Goal: Task Accomplishment & Management: Manage account settings

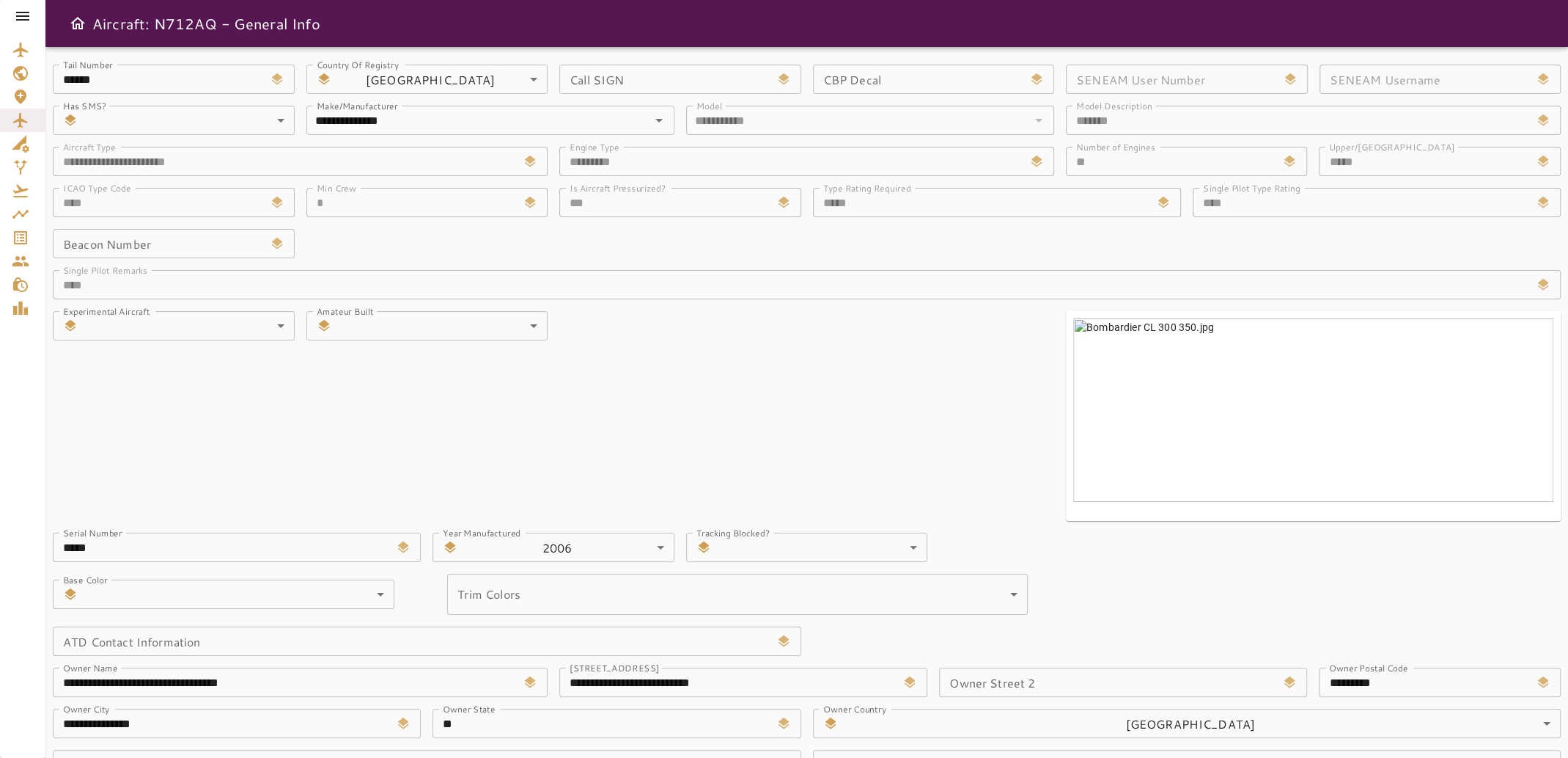
click at [20, 16] on icon at bounding box center [22, 16] width 13 height 9
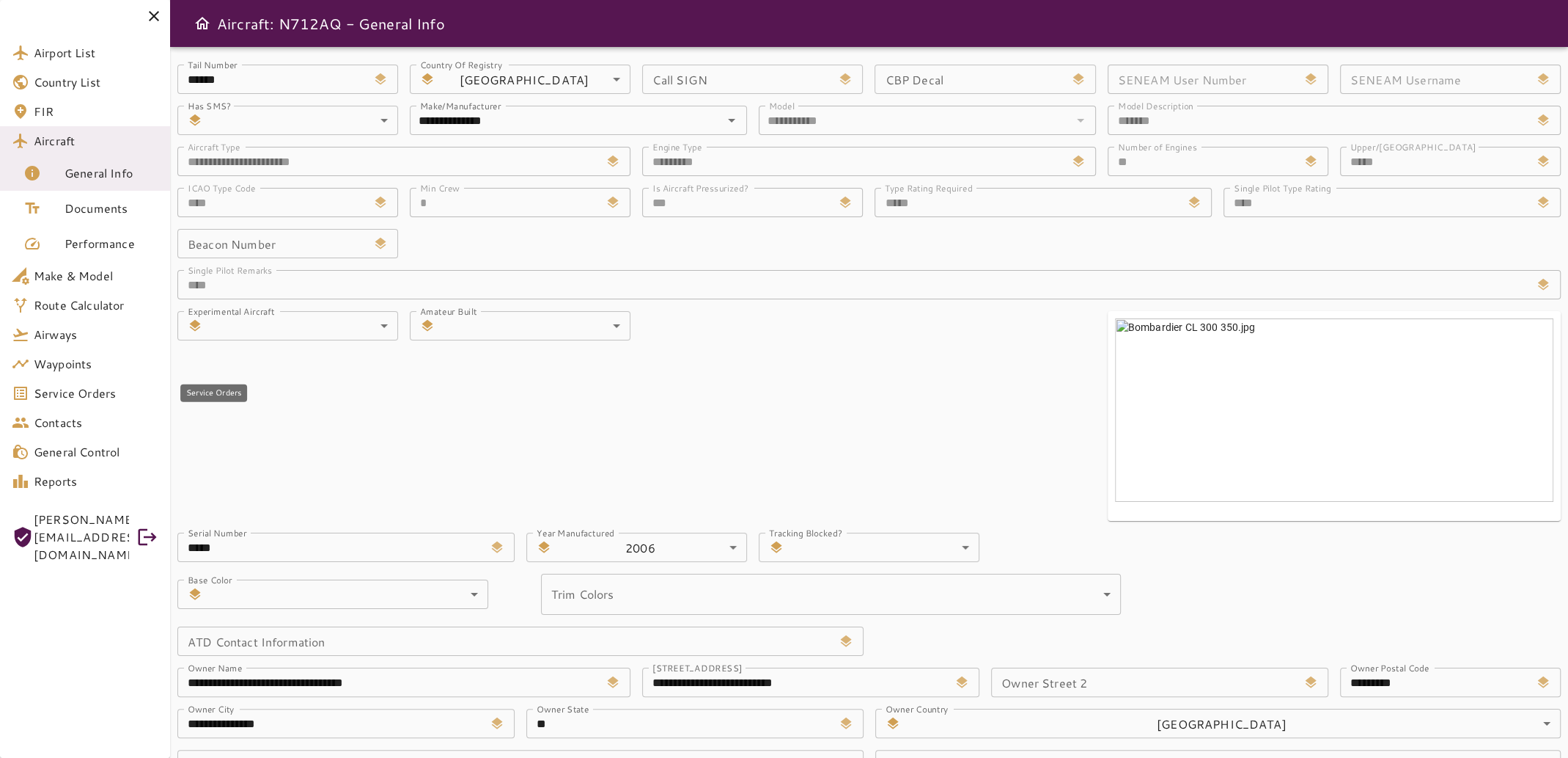
click at [90, 399] on span "Service Orders" at bounding box center [95, 393] width 124 height 18
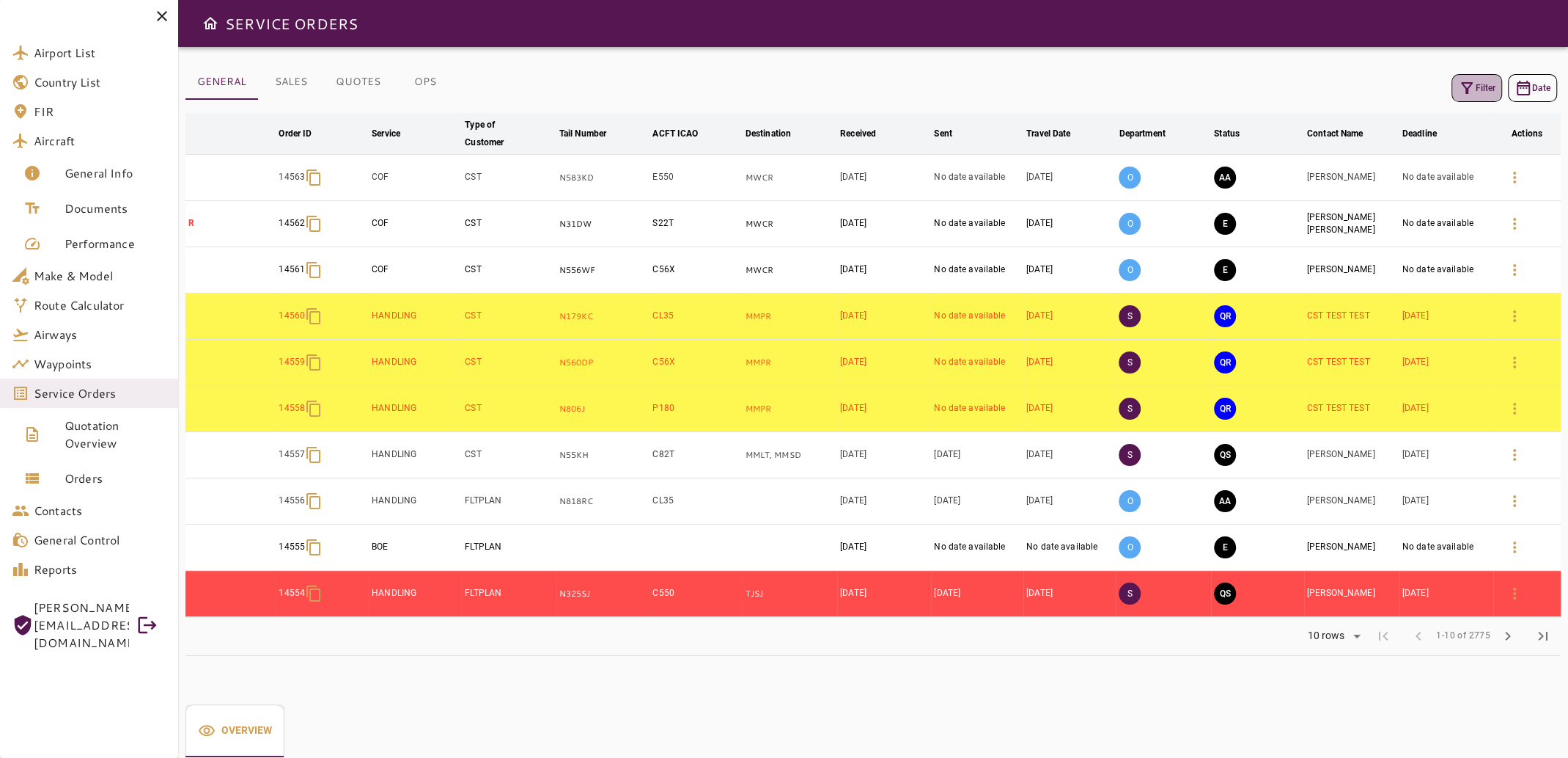
click at [1483, 81] on button "Filter" at bounding box center [1476, 88] width 50 height 28
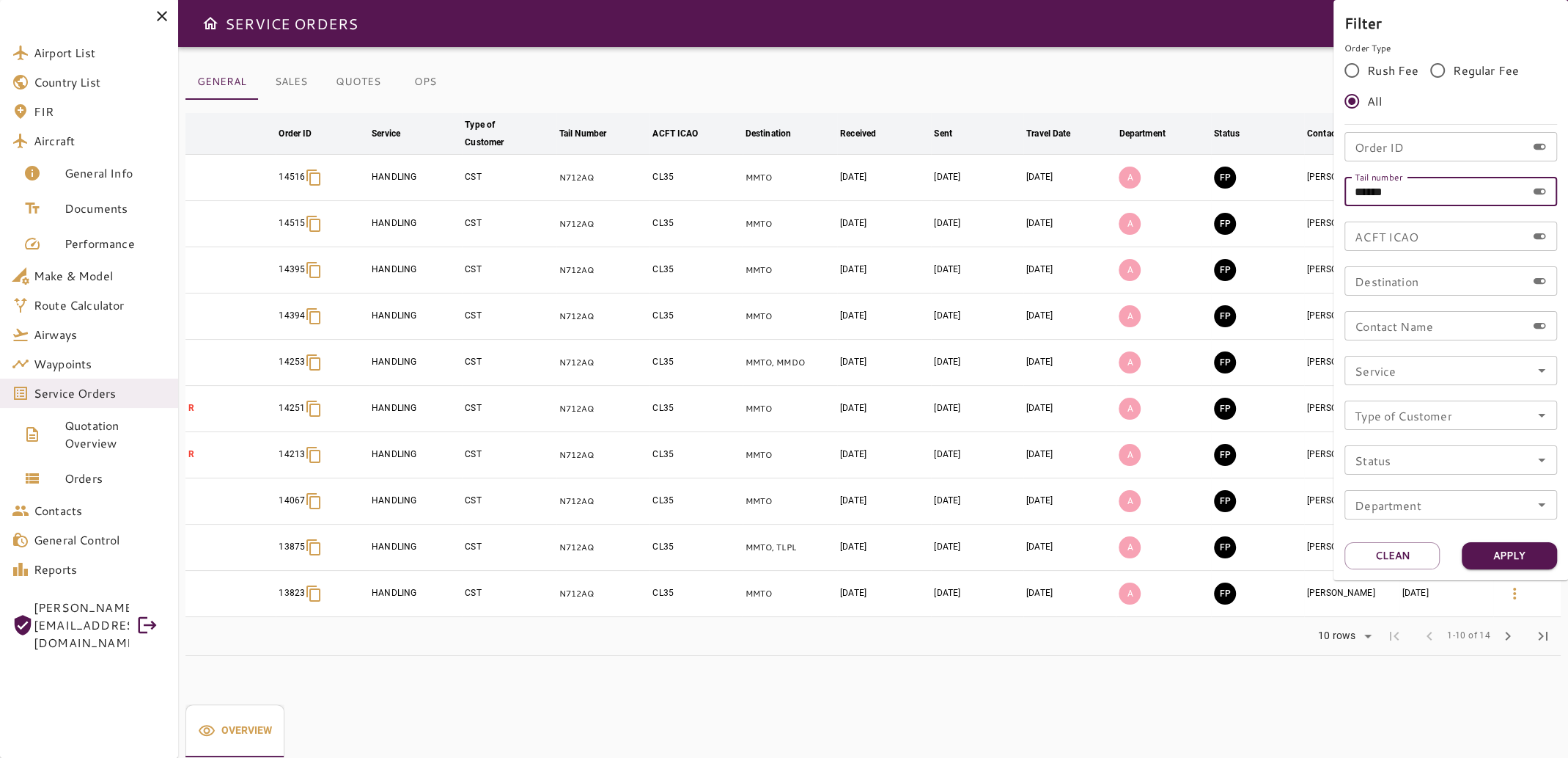
drag, startPoint x: 1421, startPoint y: 192, endPoint x: 1298, endPoint y: 199, distance: 123.2
click at [1298, 199] on div "Filter Order Type Rush Fee Regular Fee All Order ID Order ID Tail number ******…" at bounding box center [784, 379] width 1568 height 758
type input "*****"
click at [1522, 558] on button "Apply" at bounding box center [1509, 555] width 95 height 27
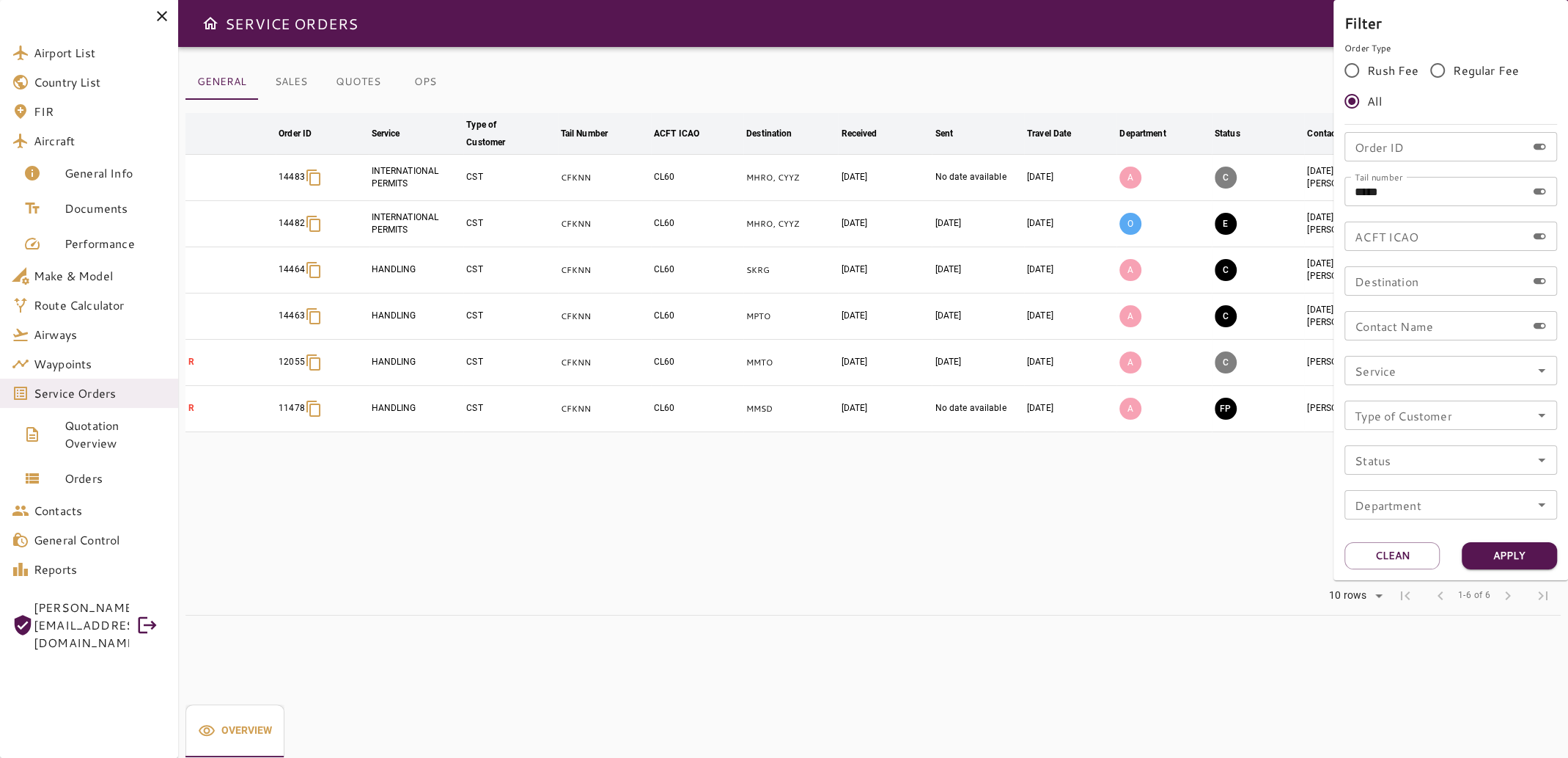
click at [1158, 601] on div at bounding box center [784, 379] width 1568 height 758
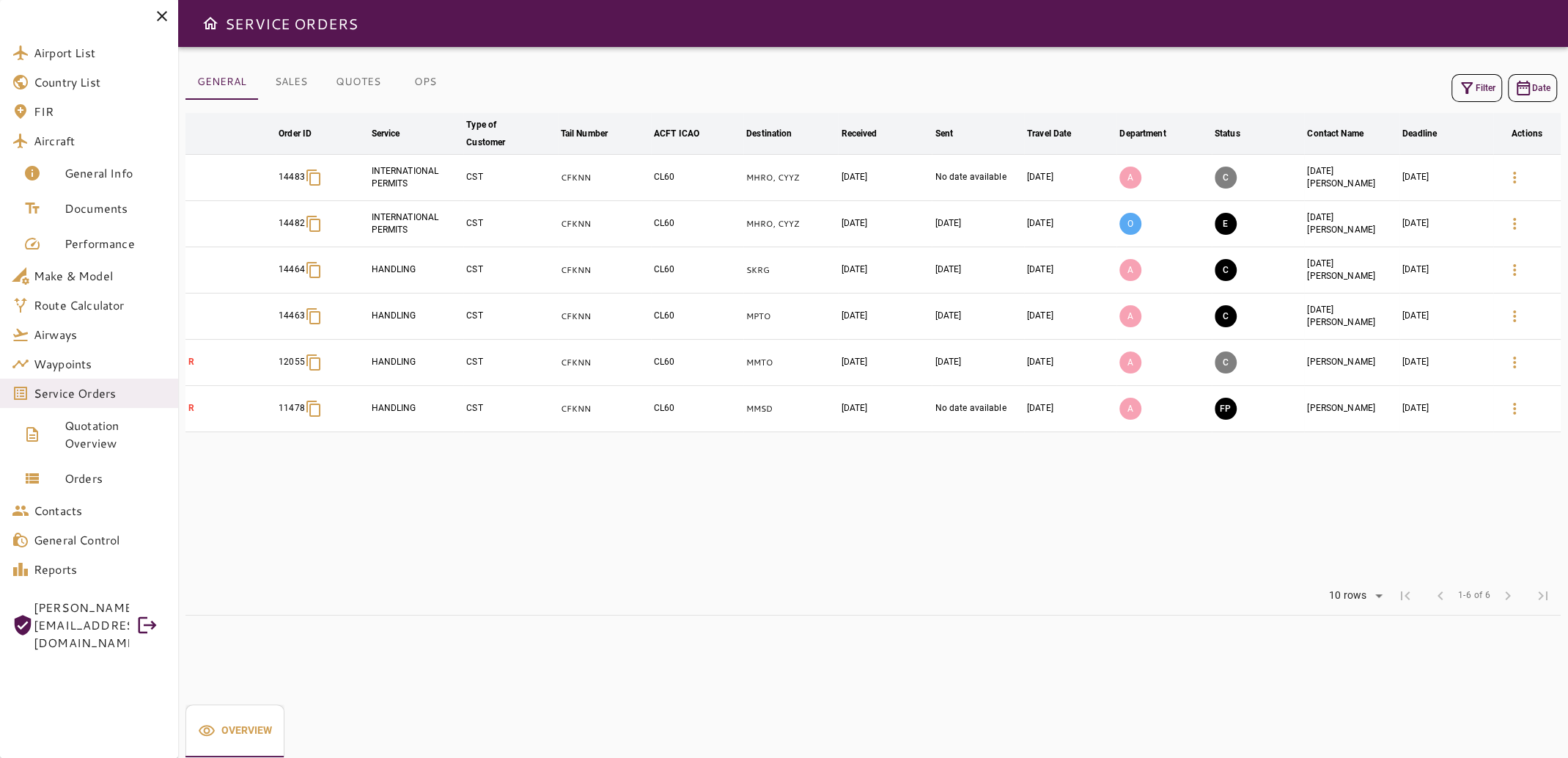
click at [163, 14] on icon at bounding box center [162, 16] width 18 height 18
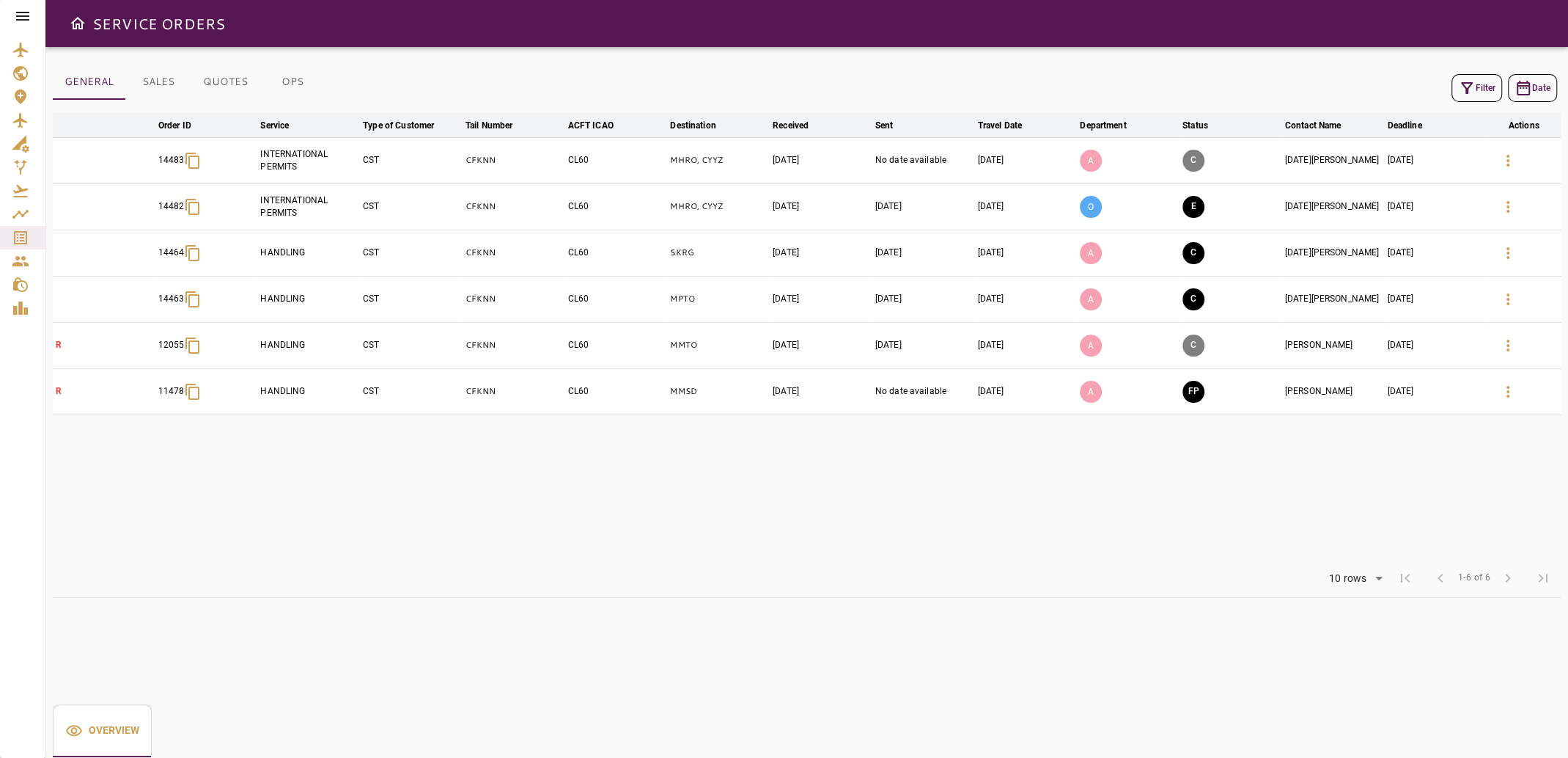
click at [80, 24] on icon "Open drawer" at bounding box center [78, 24] width 18 height 18
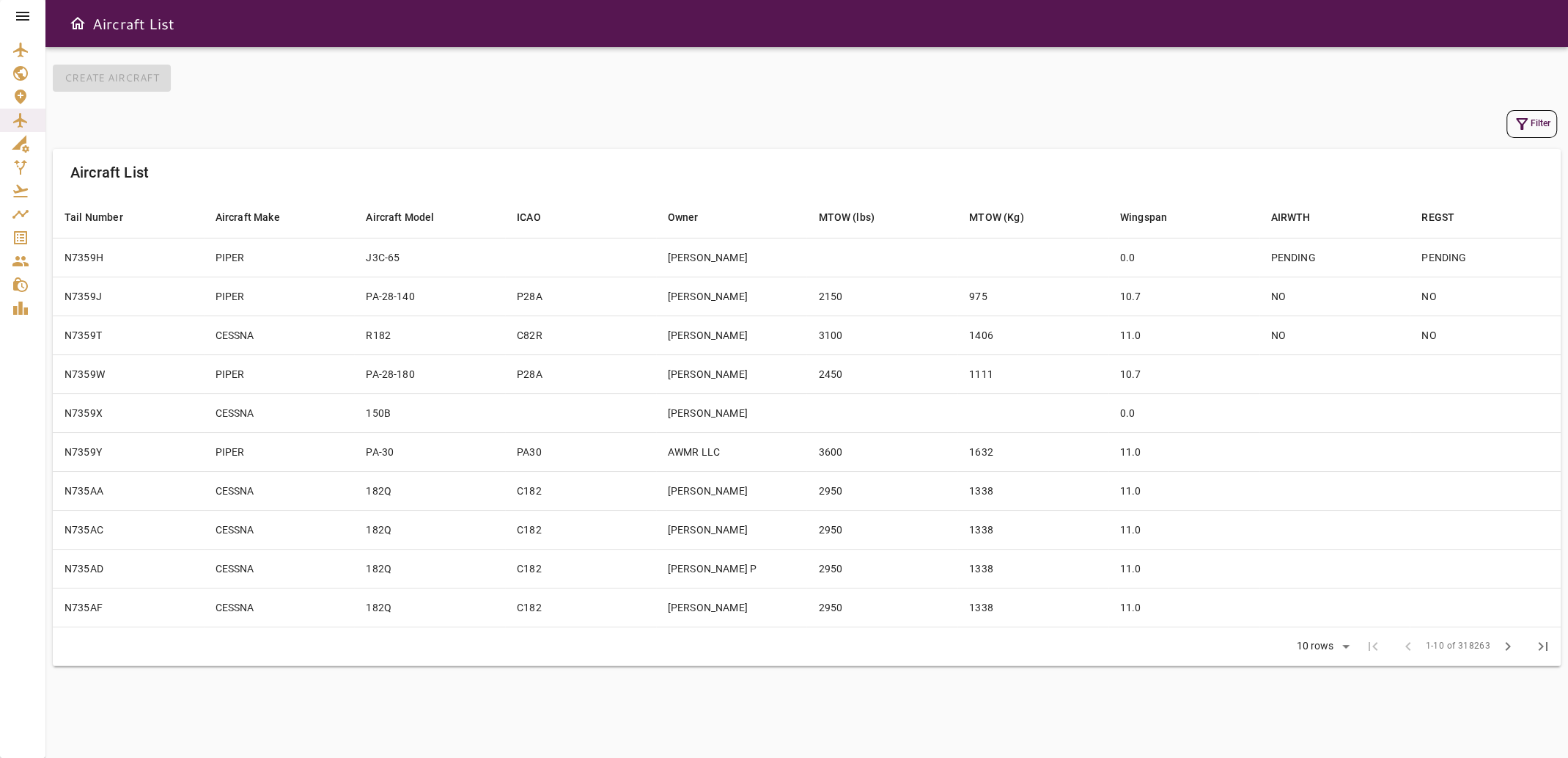
click at [1091, 720] on div "Create Aircraft Filter Aircraft List Tail Number arrow_downward Aircraft Make a…" at bounding box center [807, 402] width 1522 height 710
click at [15, 237] on icon "Service Orders" at bounding box center [20, 238] width 18 height 18
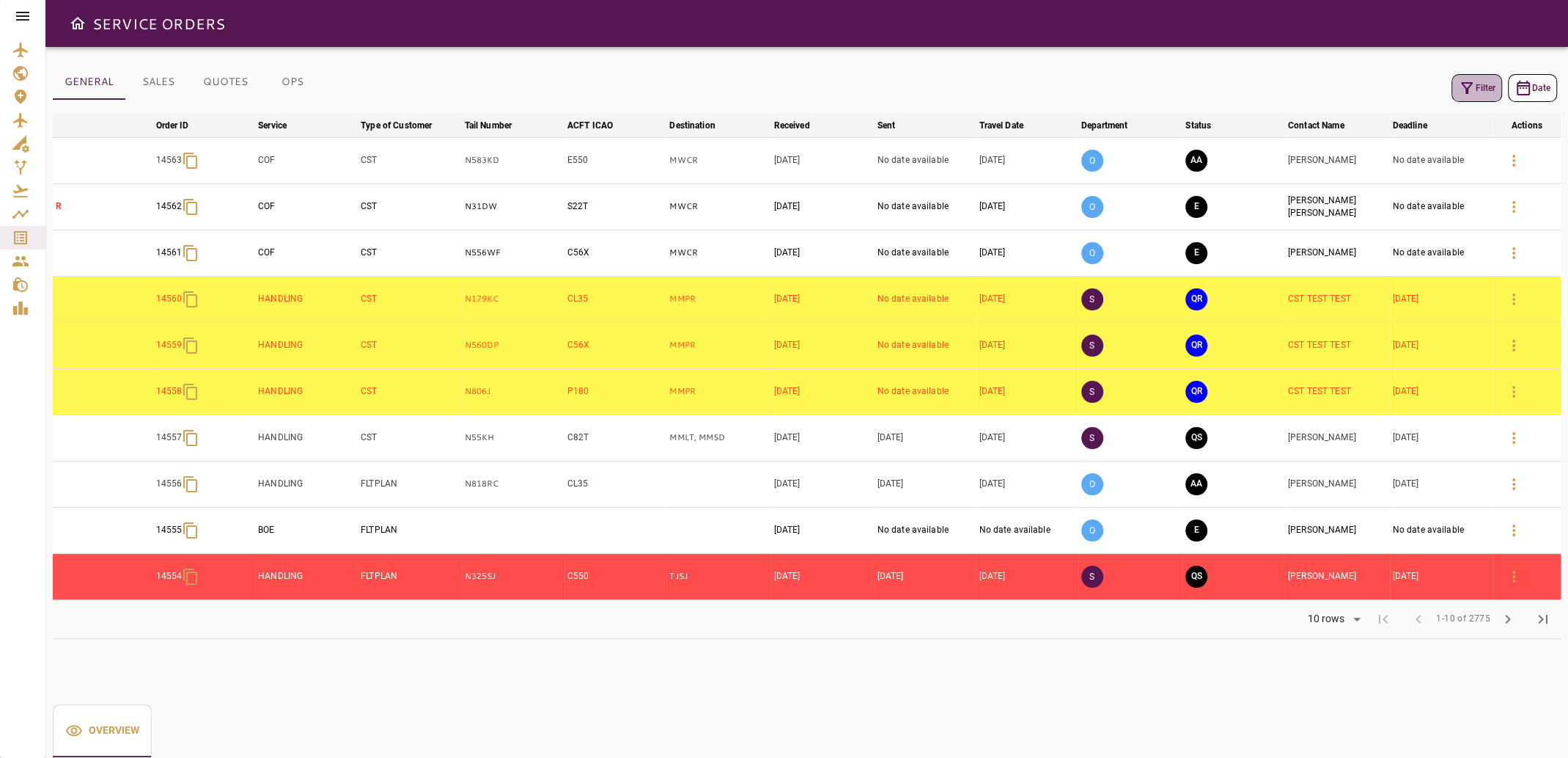
click at [1492, 90] on button "Filter" at bounding box center [1476, 88] width 50 height 28
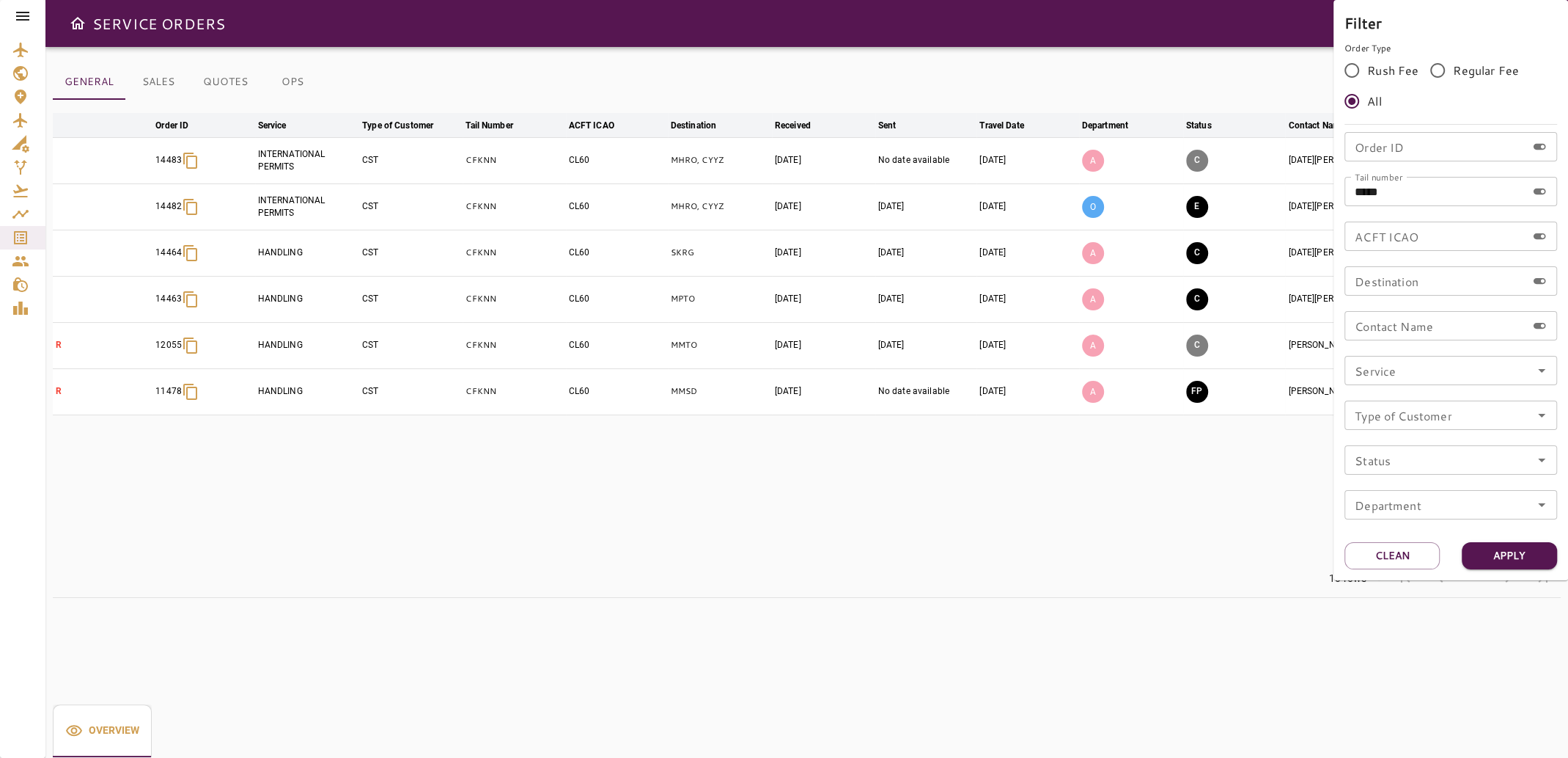
click at [1429, 190] on input "*****" at bounding box center [1435, 191] width 181 height 29
type input "*"
type input "******"
click at [1514, 561] on button "Apply" at bounding box center [1509, 555] width 95 height 27
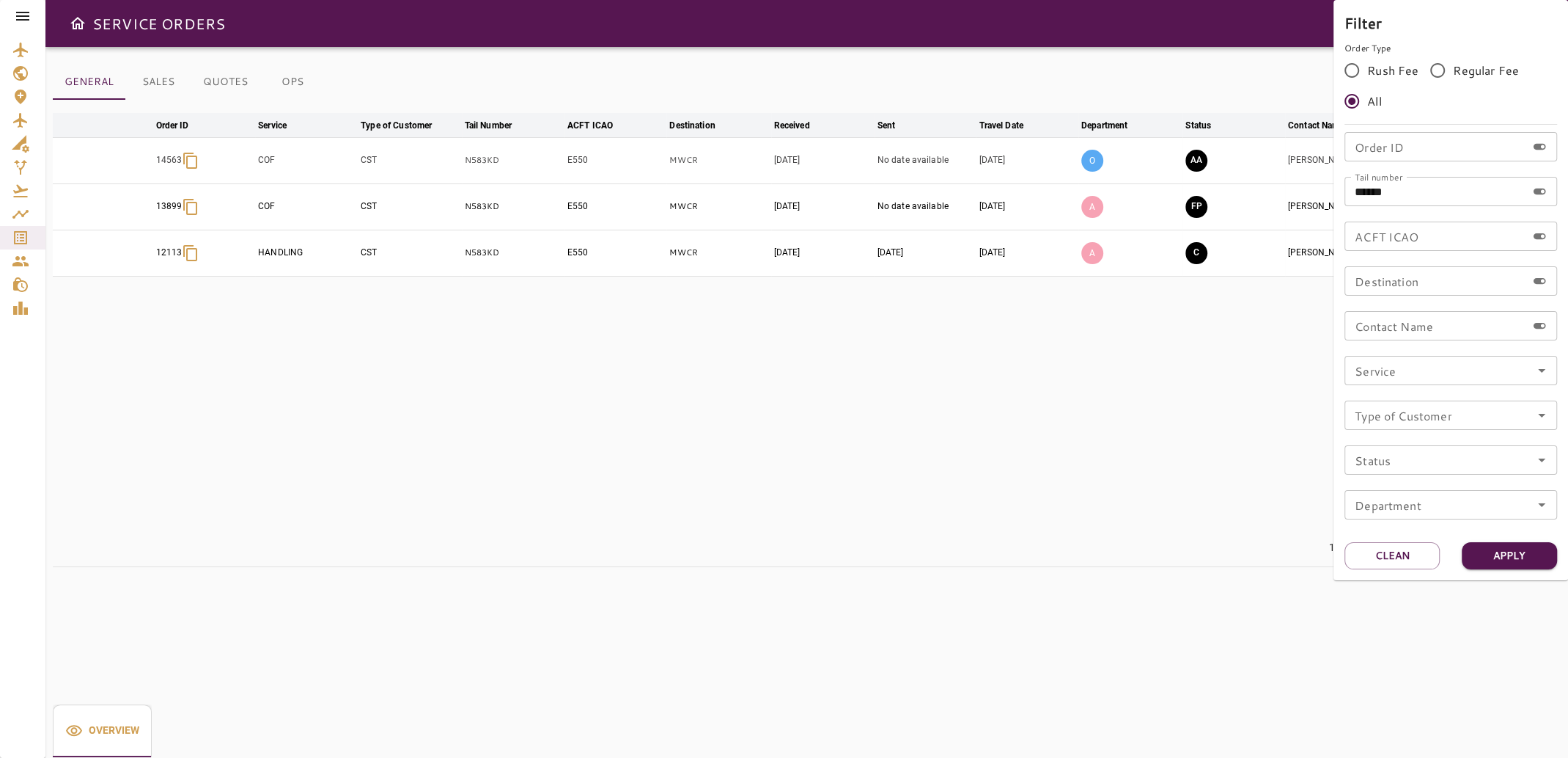
click at [1130, 560] on div at bounding box center [784, 379] width 1568 height 758
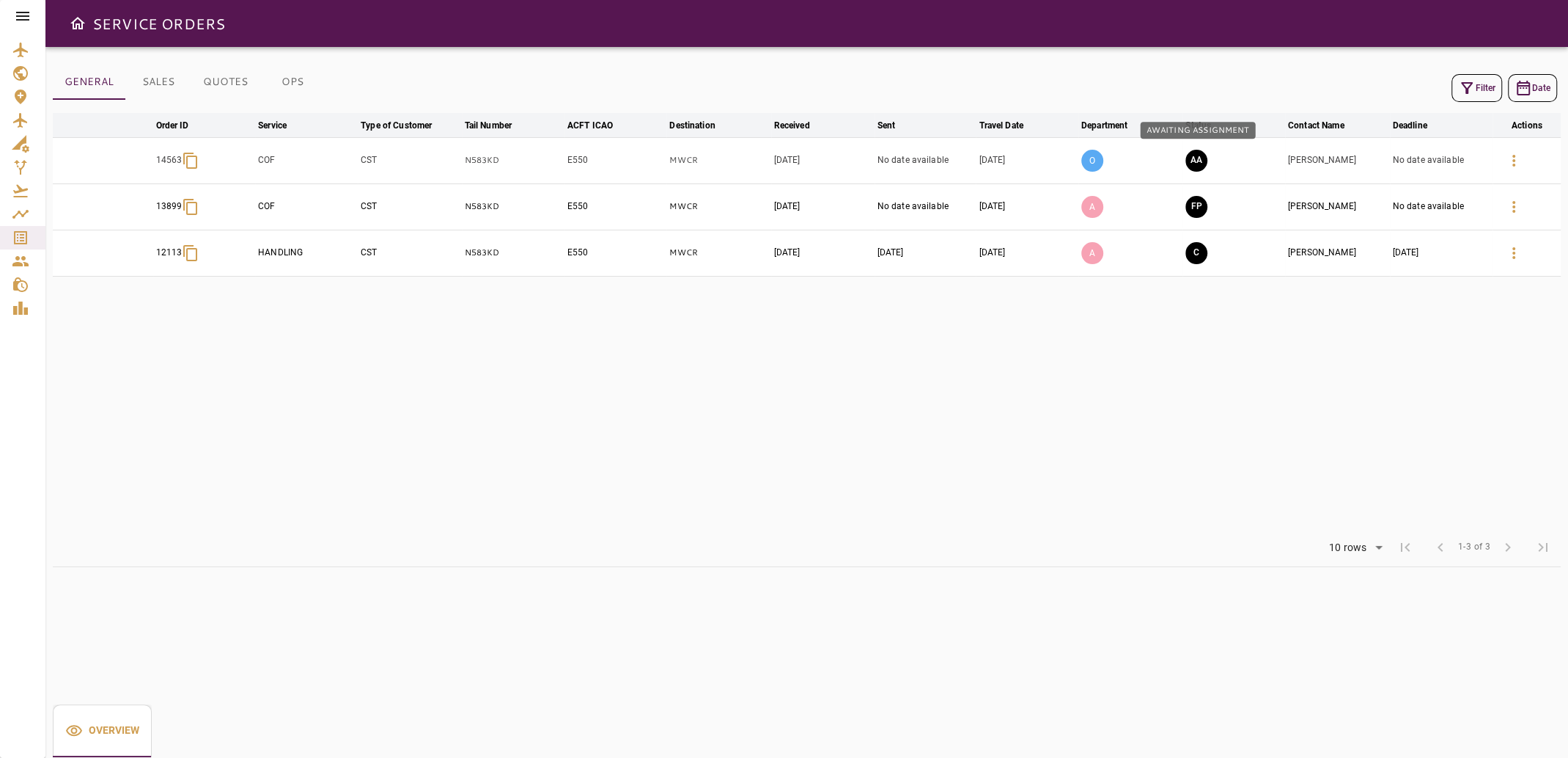
click at [1201, 157] on button "AA" at bounding box center [1196, 160] width 22 height 22
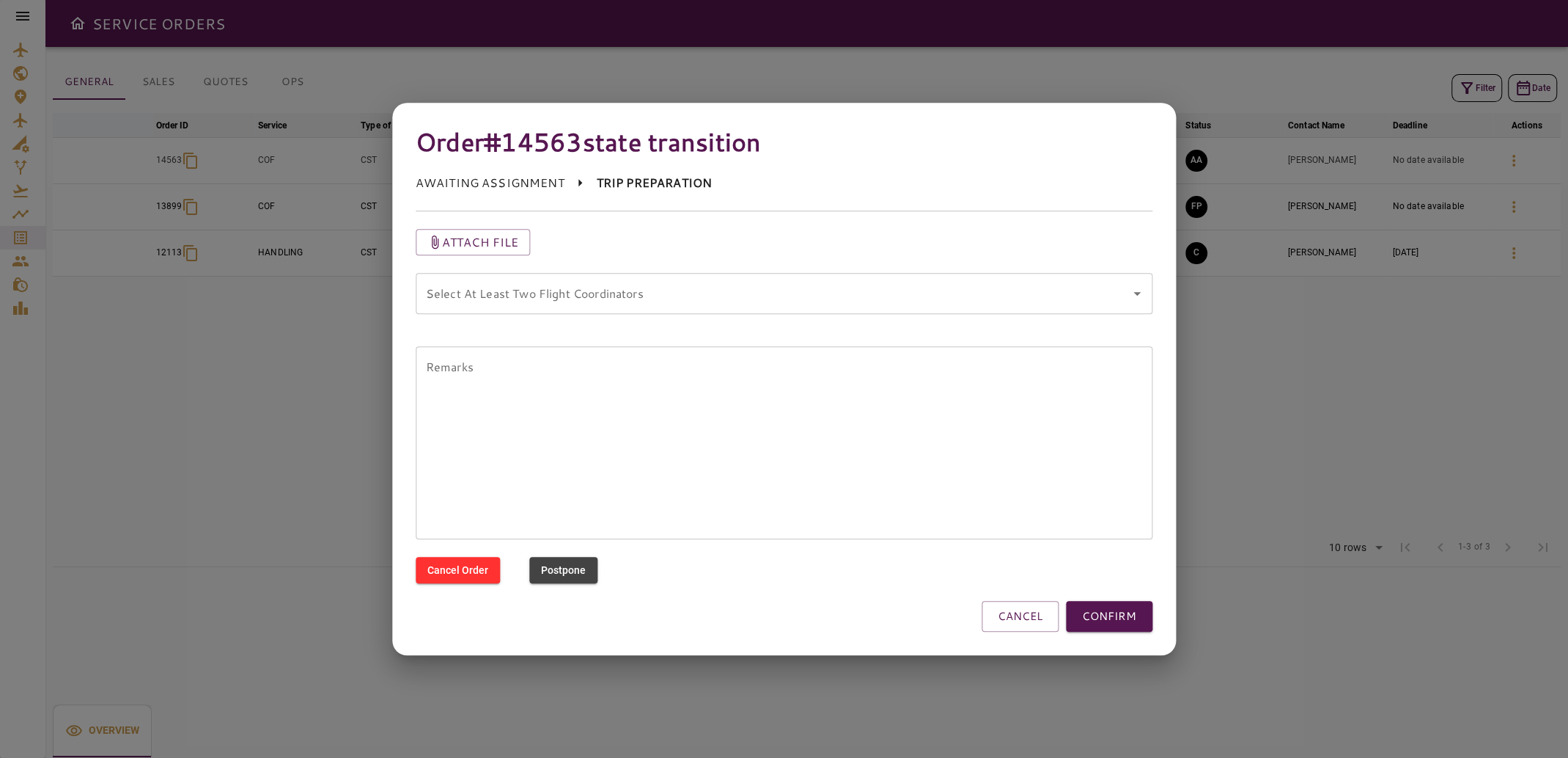
click at [610, 308] on div "Select At Least Two Flight Coordinators" at bounding box center [784, 294] width 737 height 41
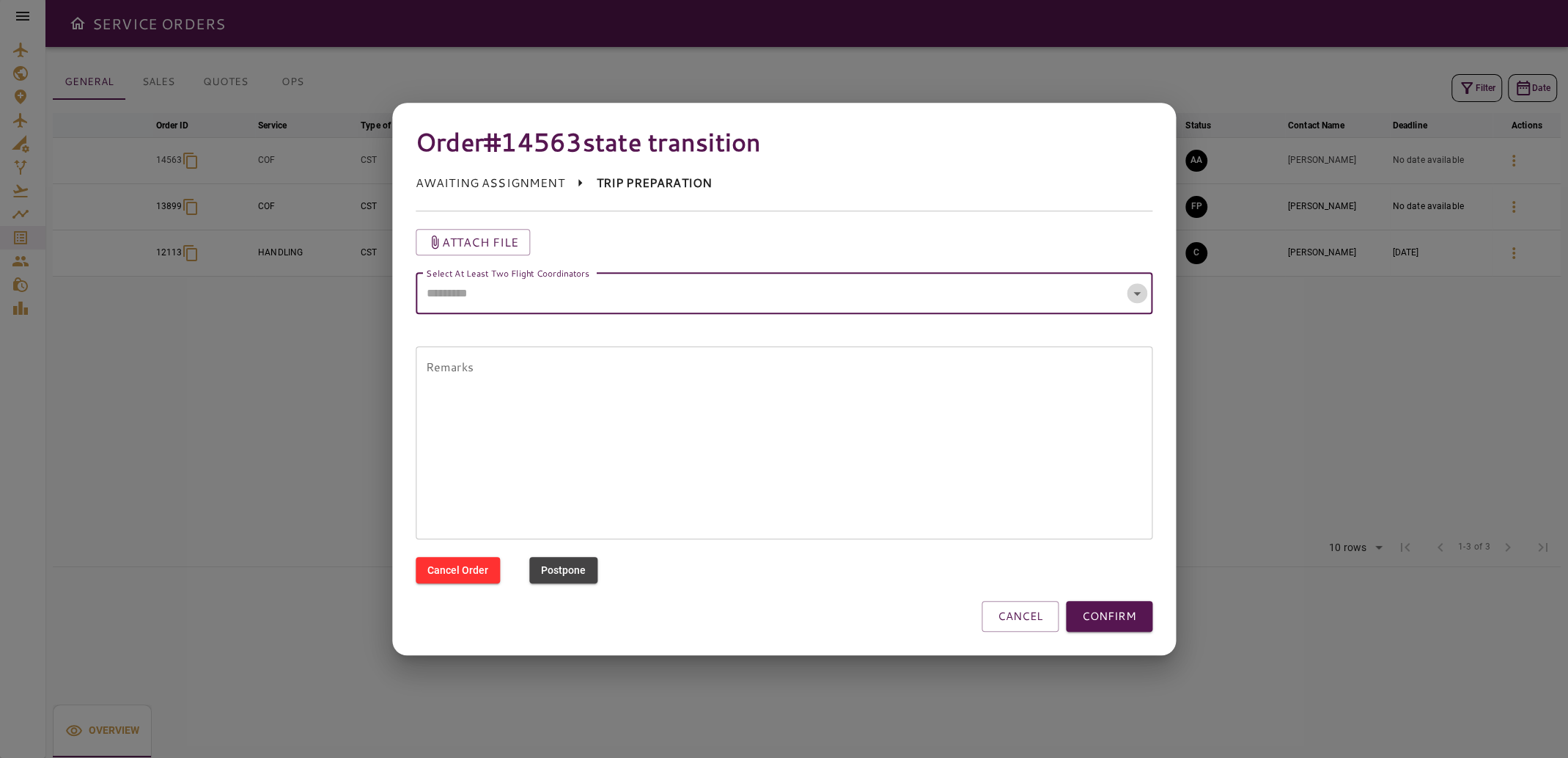
click at [1138, 294] on icon "Open" at bounding box center [1137, 294] width 18 height 18
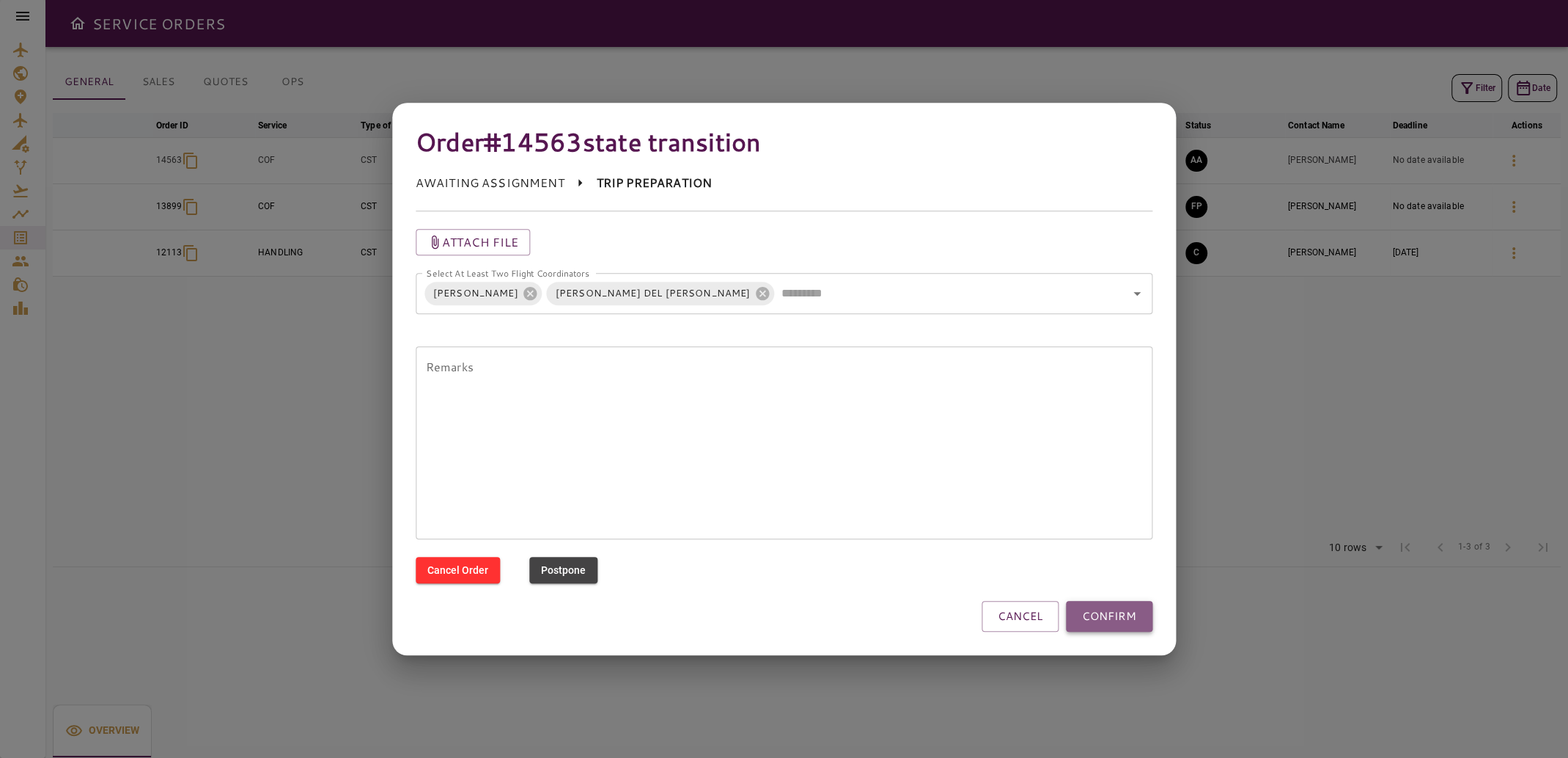
click at [1098, 623] on button "CONFIRM" at bounding box center [1109, 616] width 86 height 31
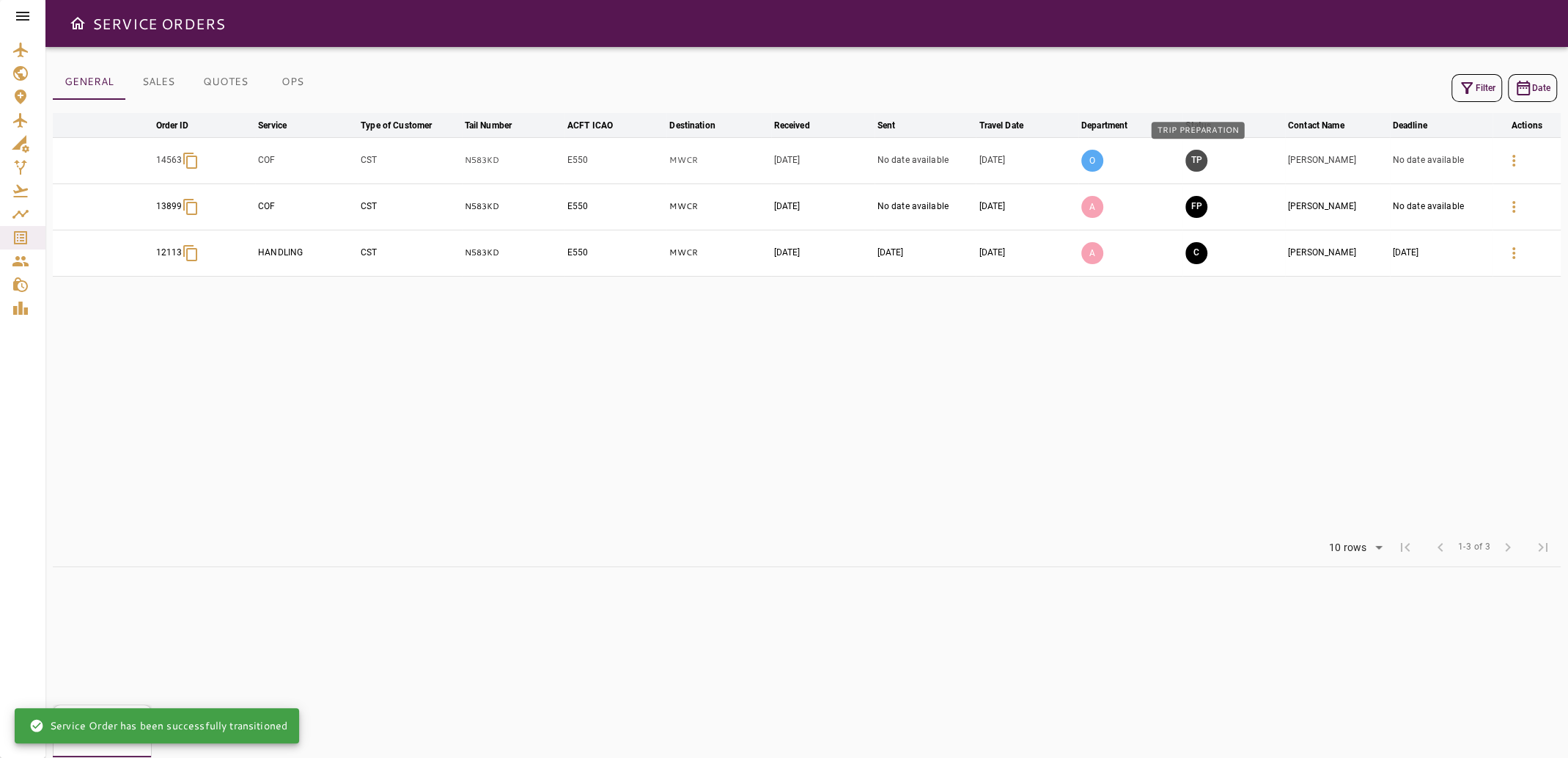
click at [1197, 155] on button "TP" at bounding box center [1196, 160] width 22 height 22
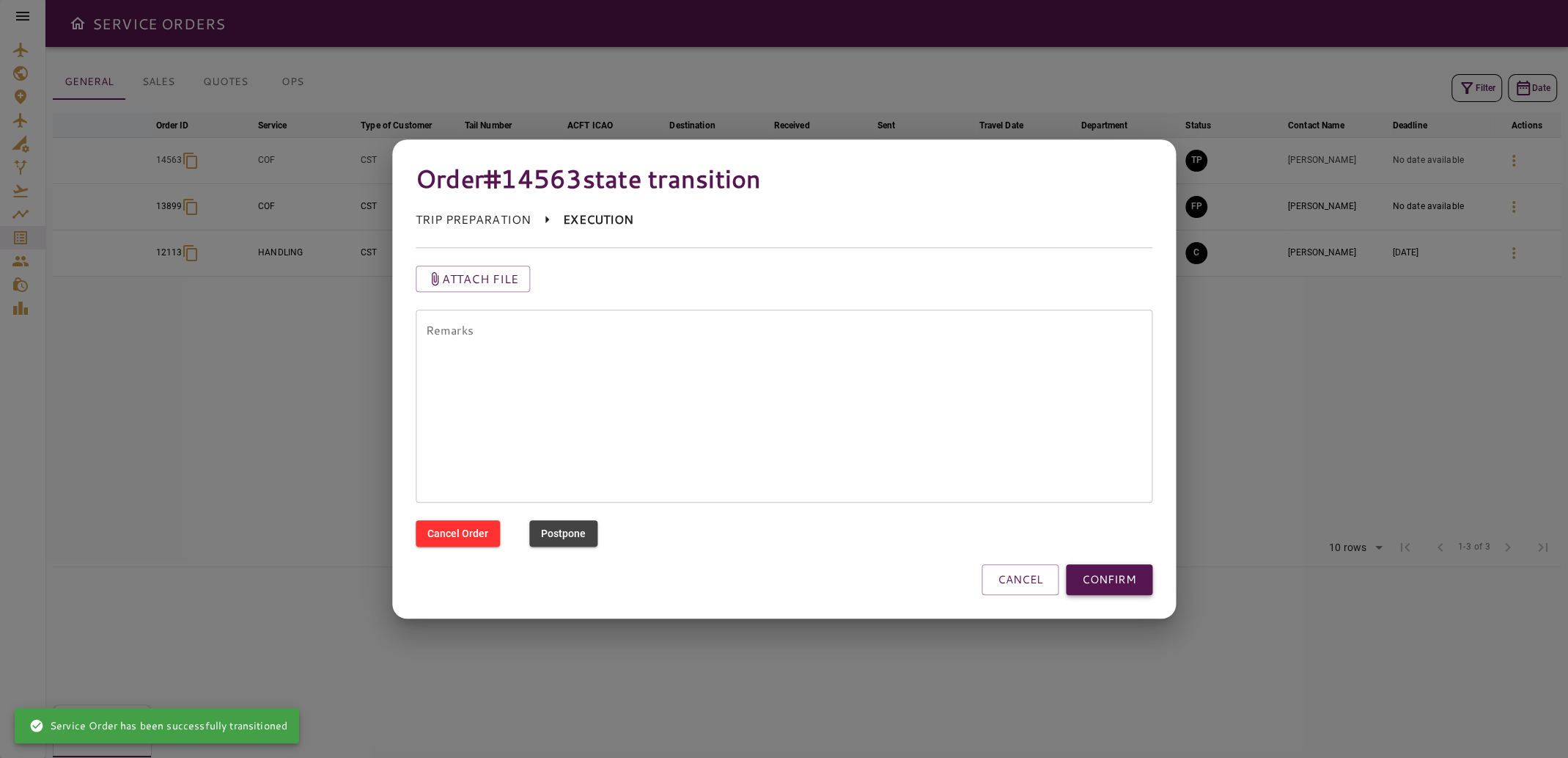
click at [1105, 582] on button "CONFIRM" at bounding box center [1109, 579] width 86 height 31
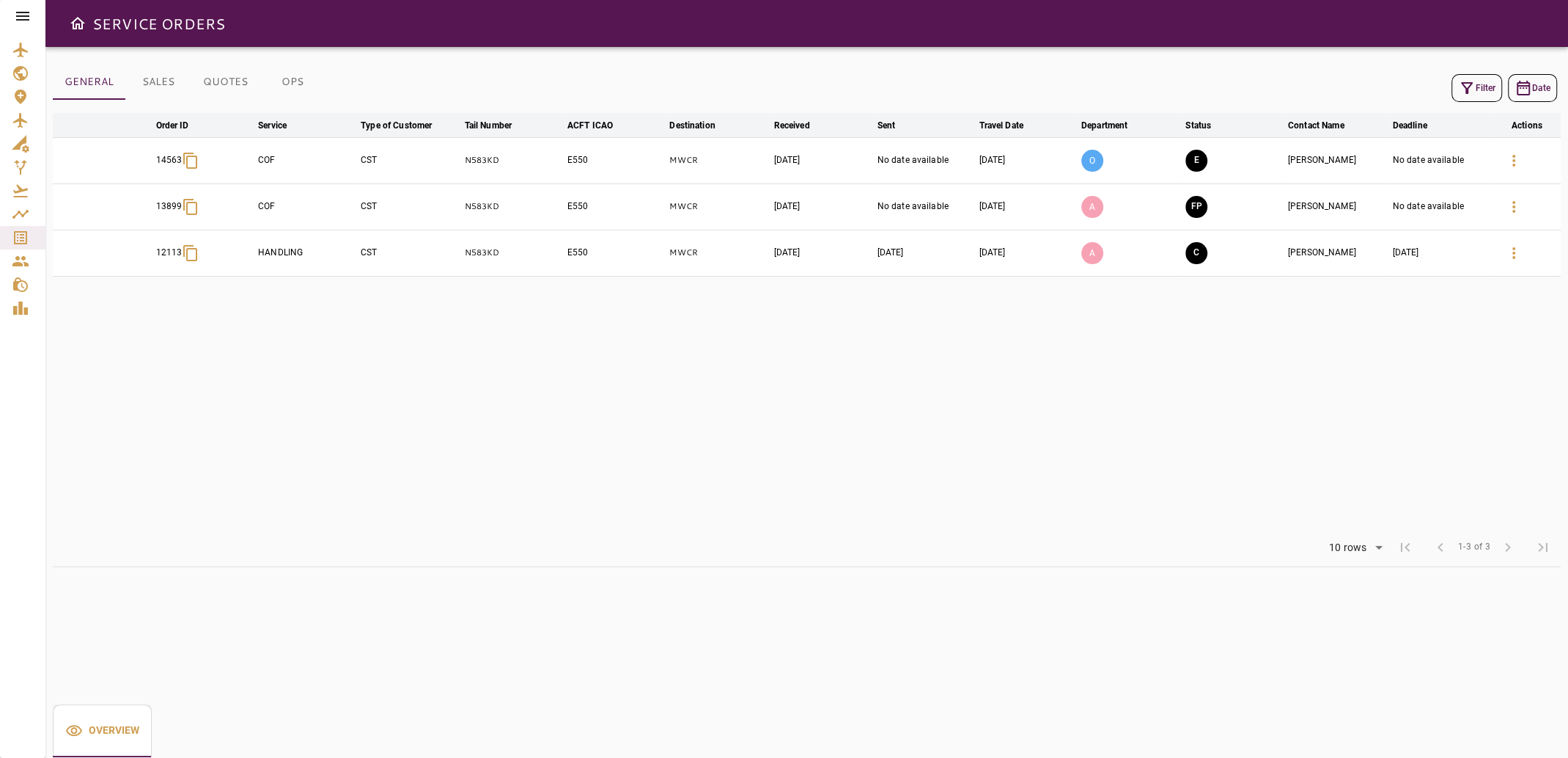
click at [286, 84] on button "OPS" at bounding box center [292, 82] width 66 height 35
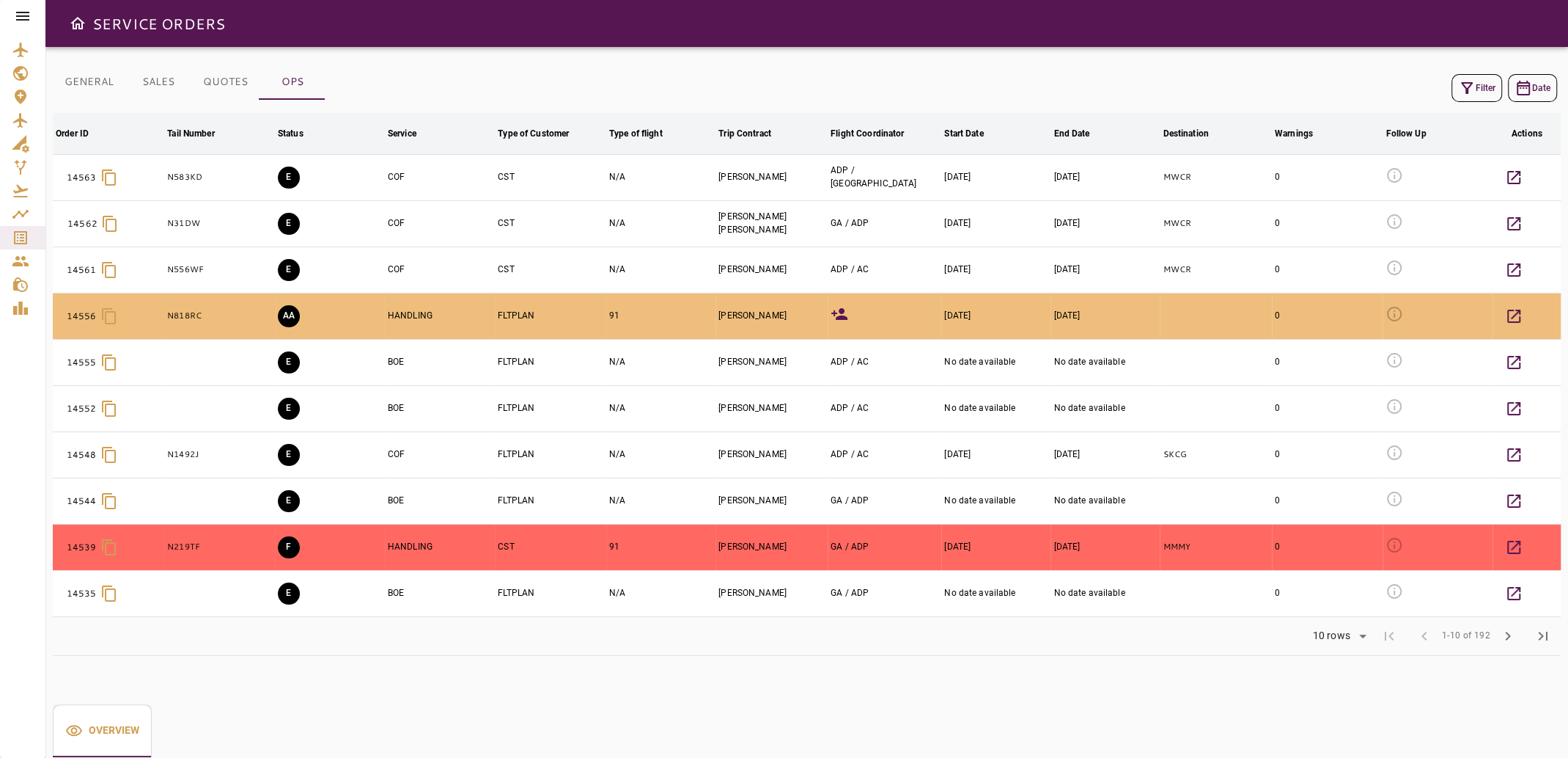
click at [1475, 92] on button "Filter" at bounding box center [1476, 88] width 50 height 28
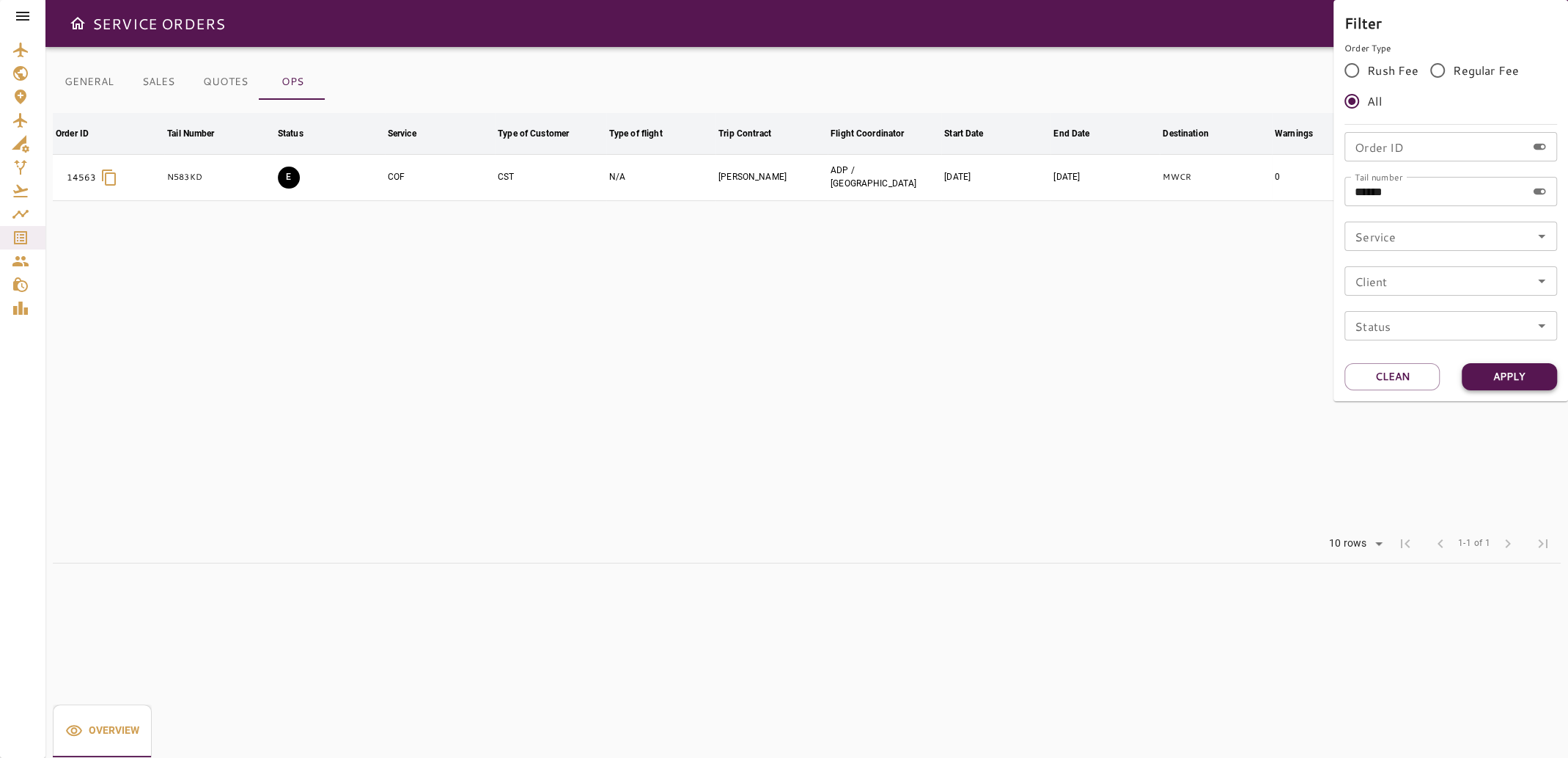
click at [1506, 379] on button "Apply" at bounding box center [1509, 376] width 95 height 27
click at [1202, 325] on div at bounding box center [784, 379] width 1568 height 758
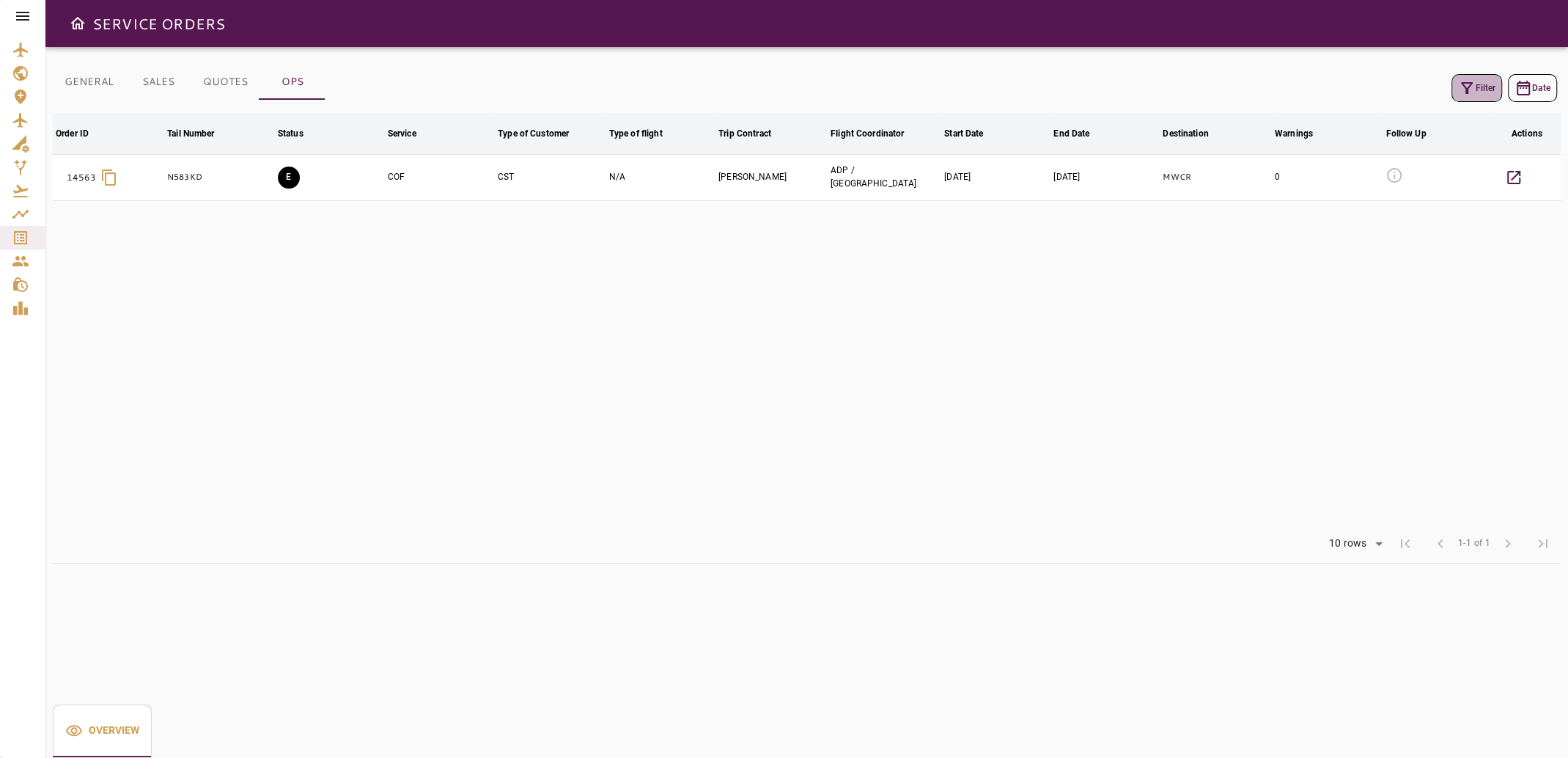
click at [1467, 90] on icon "button" at bounding box center [1467, 87] width 11 height 11
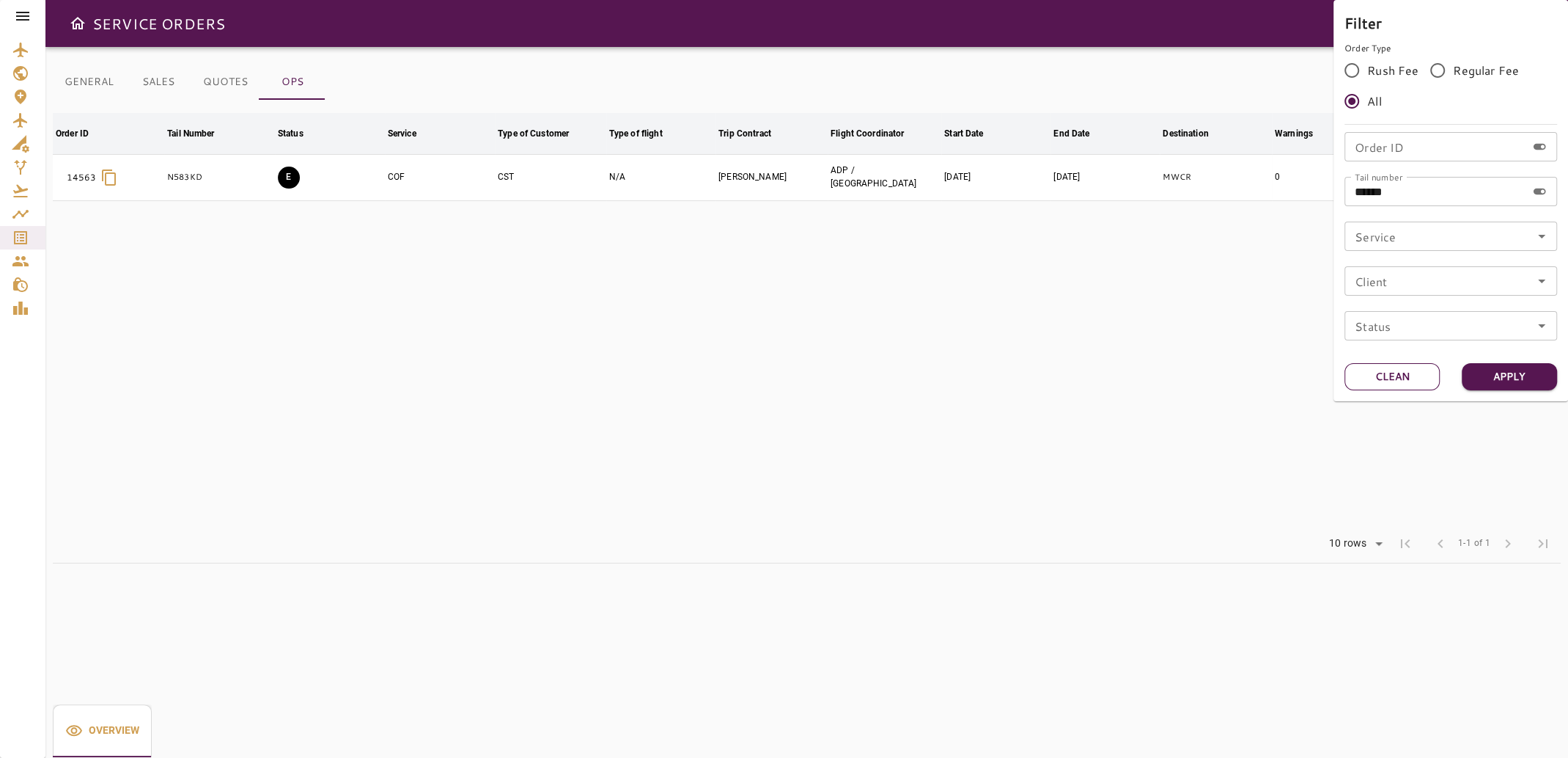
click at [1415, 377] on button "Clean" at bounding box center [1392, 376] width 95 height 27
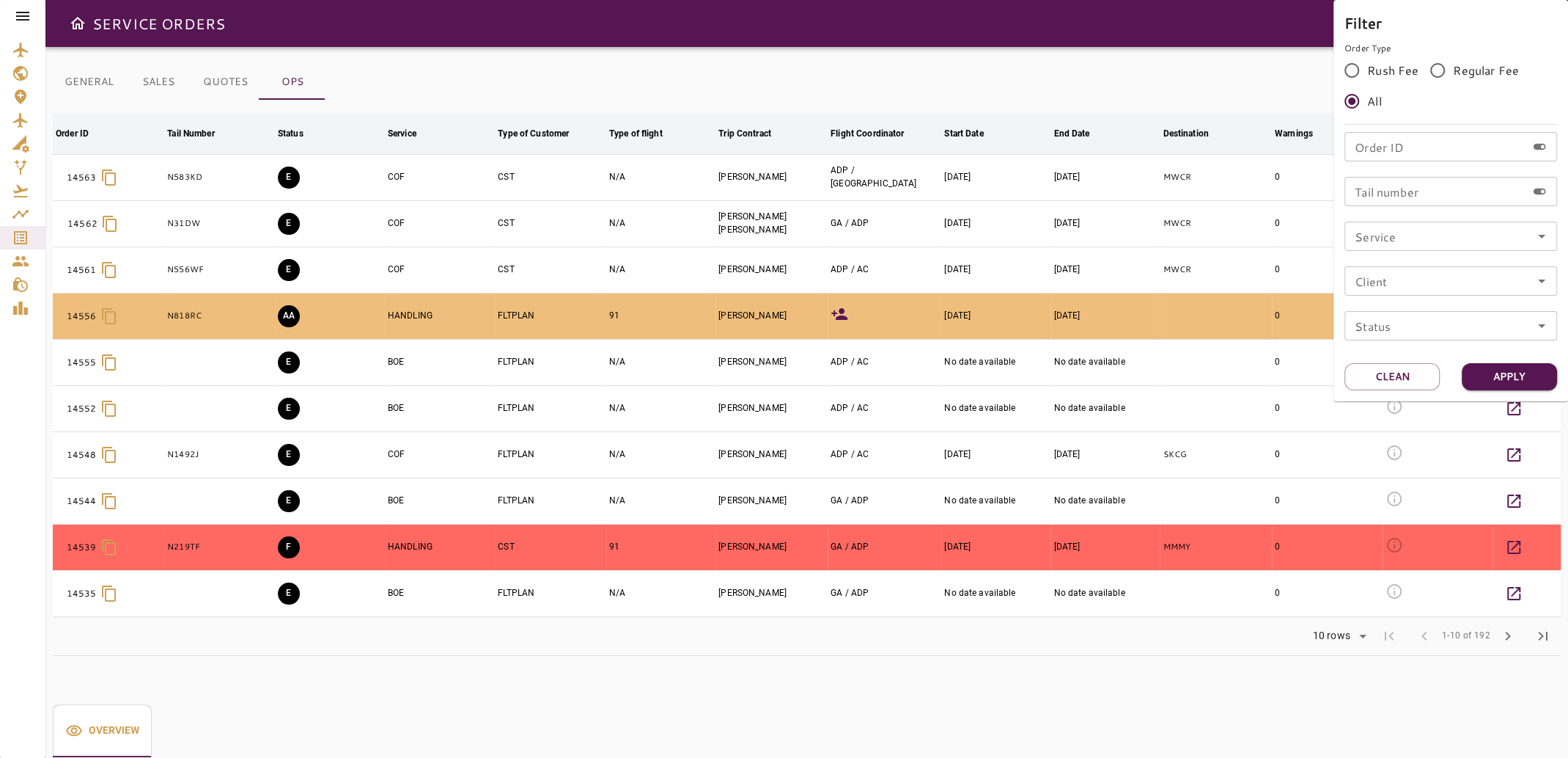
click at [1163, 89] on div at bounding box center [784, 379] width 1568 height 758
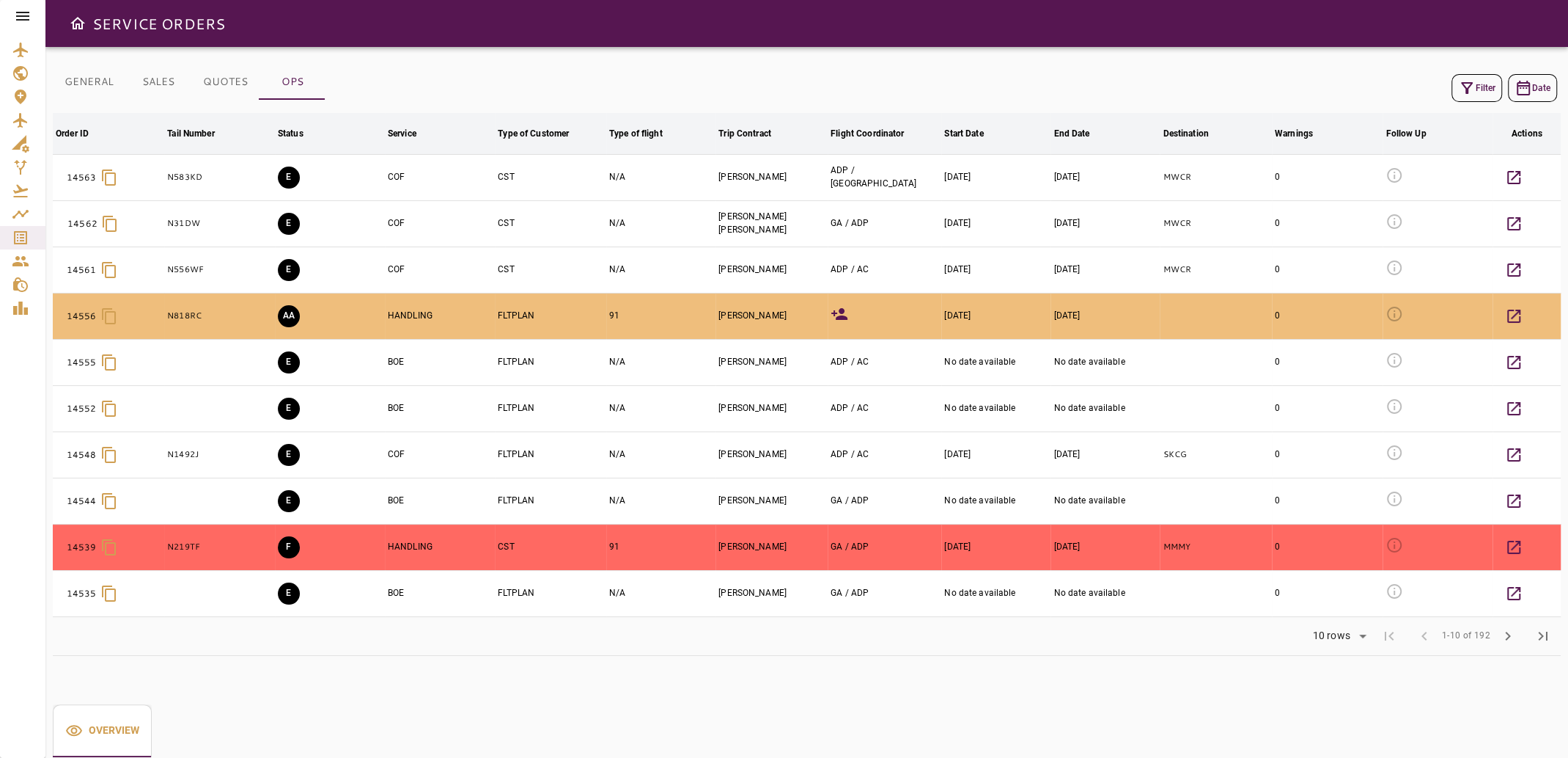
click at [78, 81] on button "GENERAL" at bounding box center [89, 82] width 72 height 35
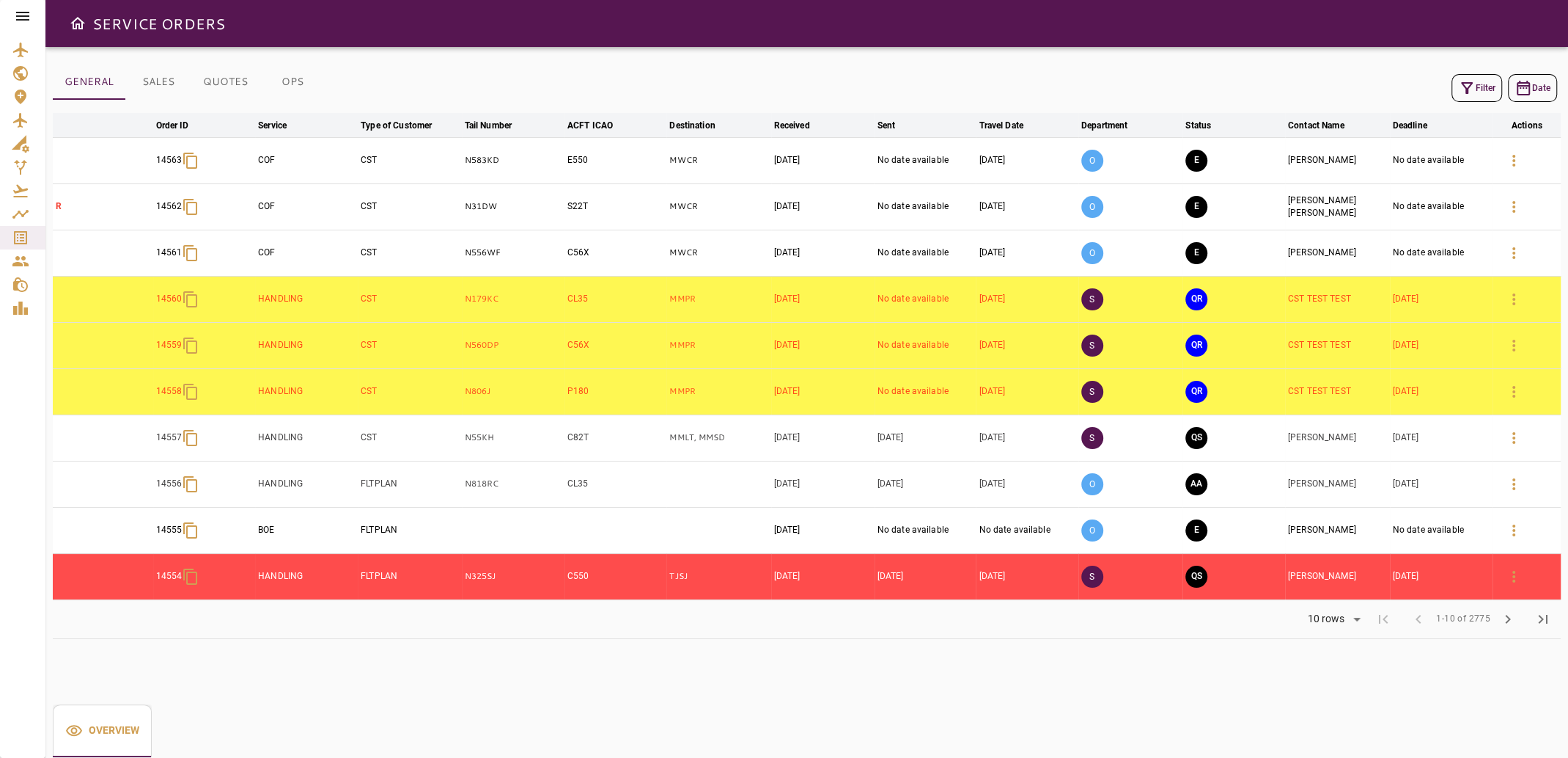
click at [1481, 95] on button "Filter" at bounding box center [1476, 88] width 50 height 28
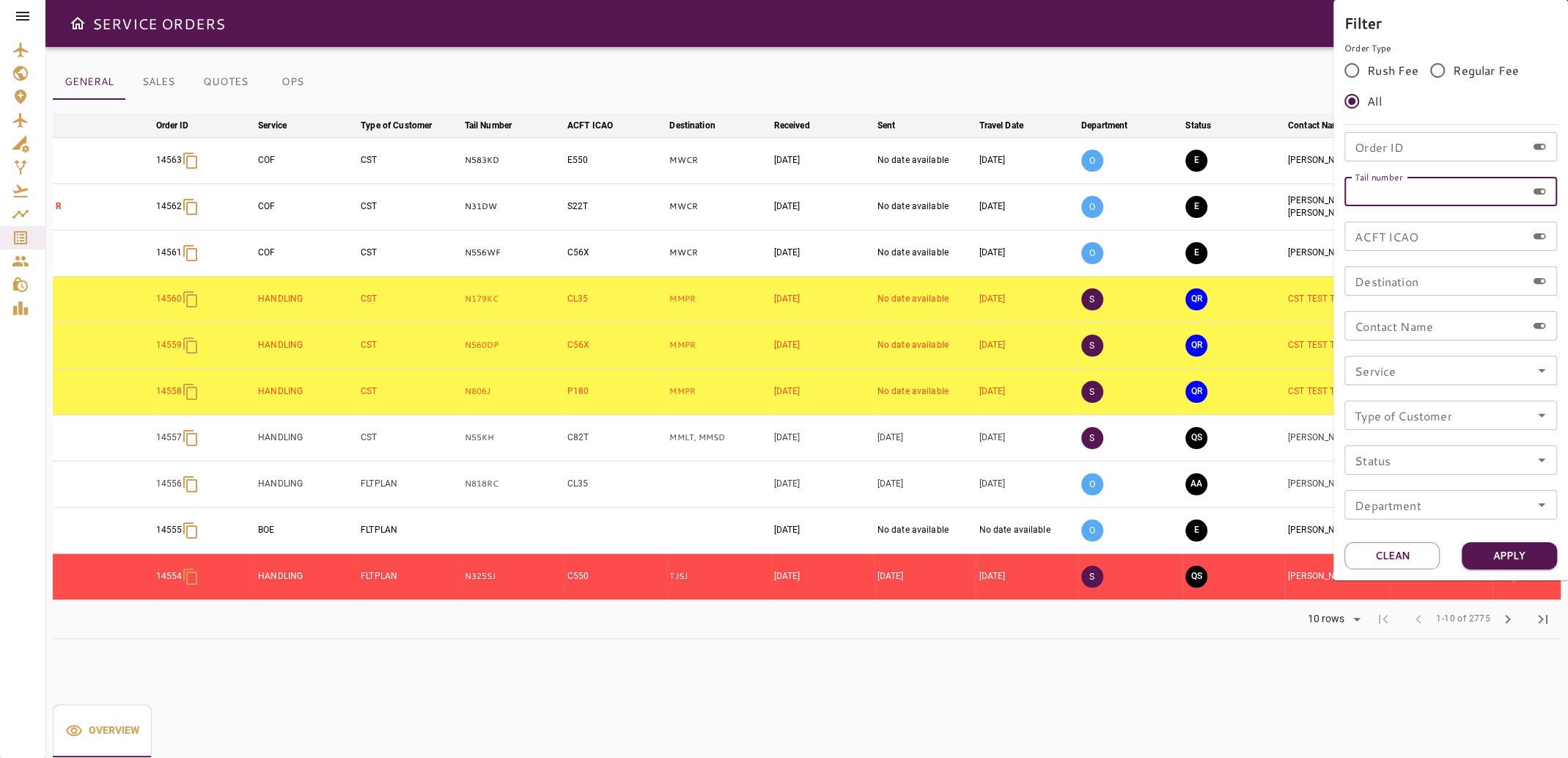
click at [1420, 194] on input "Tail number" at bounding box center [1435, 191] width 181 height 29
type input "******"
click at [1518, 552] on button "Apply" at bounding box center [1509, 555] width 95 height 27
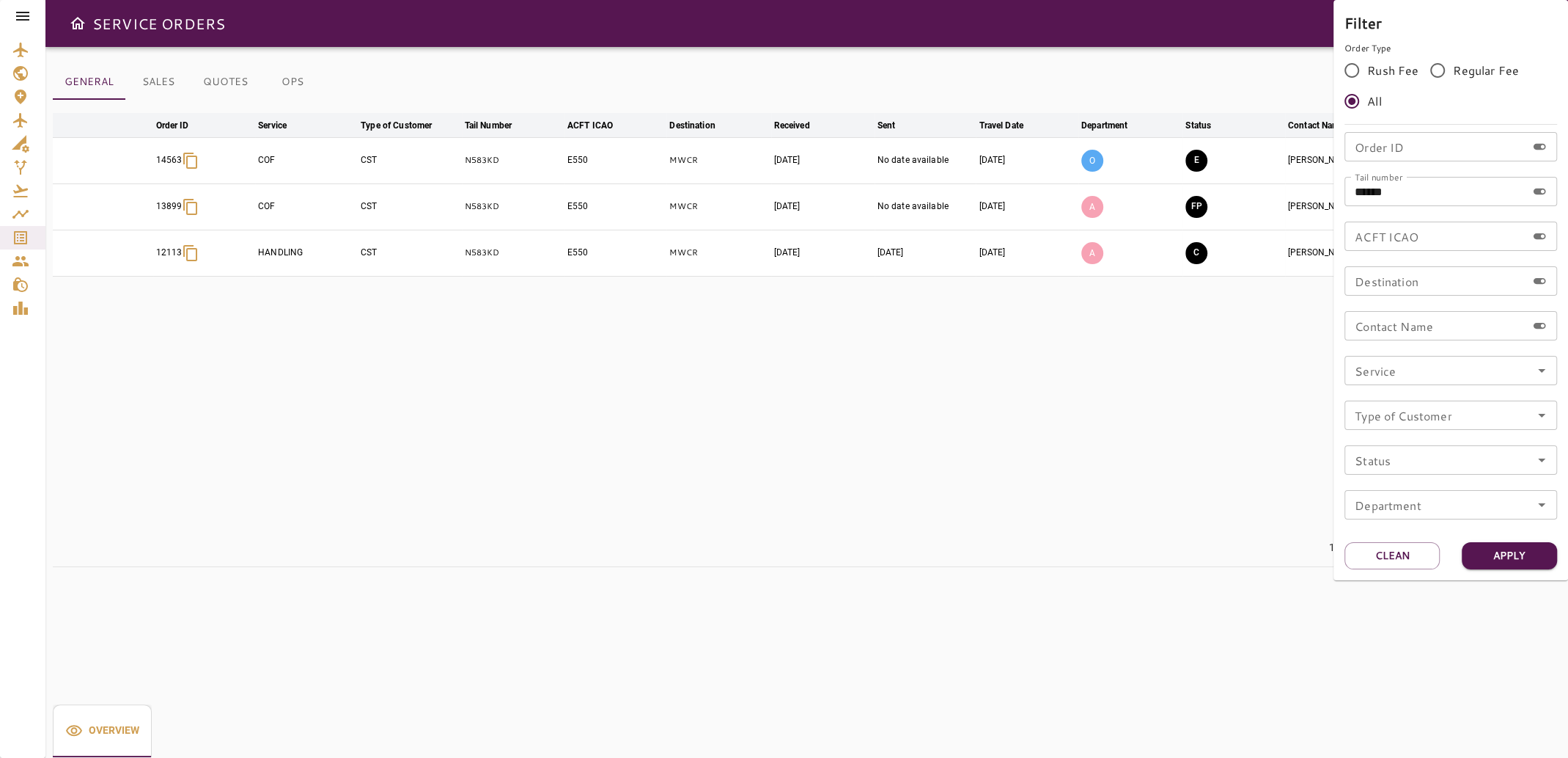
click at [994, 378] on div at bounding box center [784, 379] width 1568 height 758
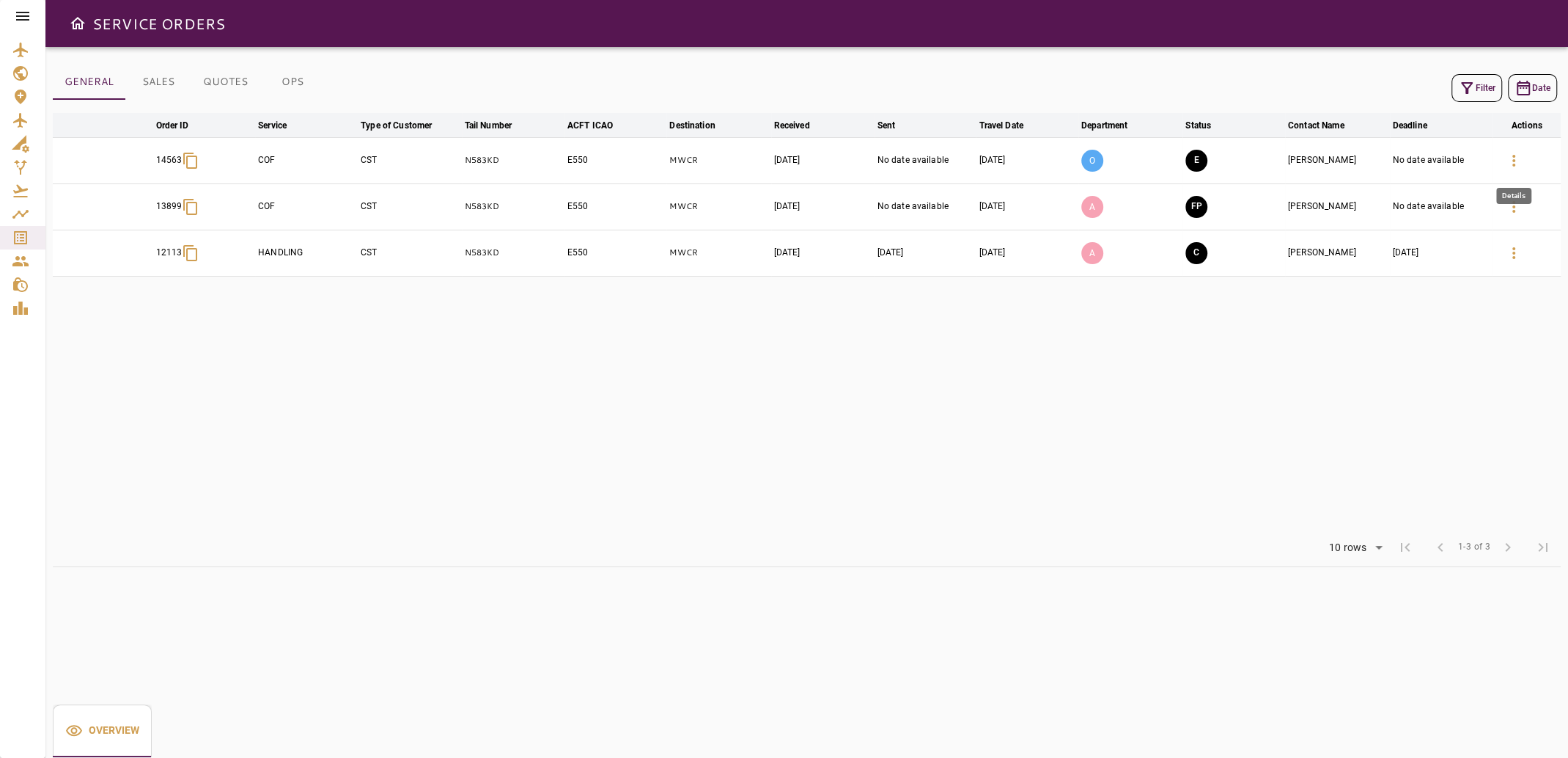
click at [1511, 160] on icon "button" at bounding box center [1513, 160] width 18 height 18
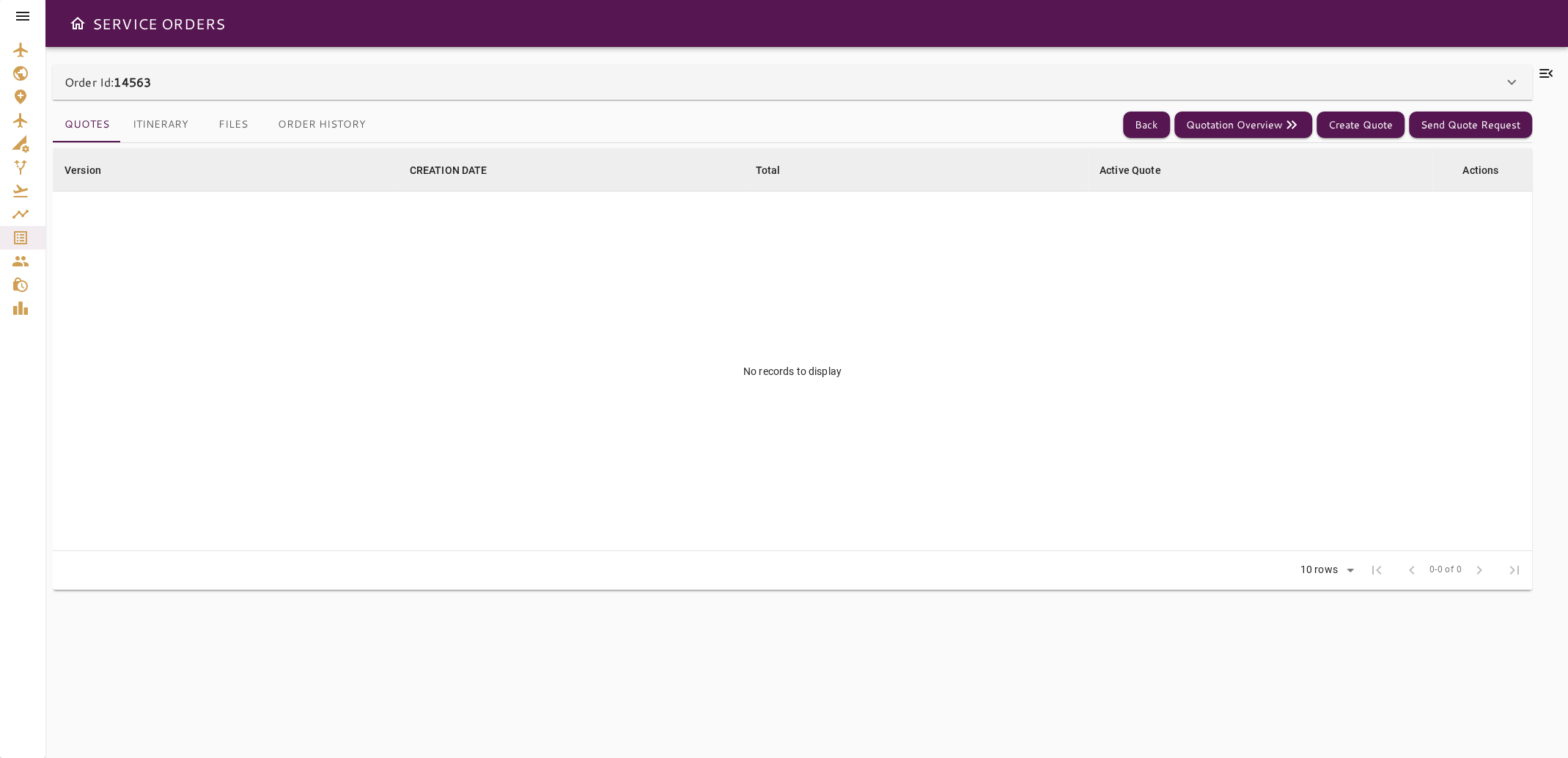
click at [26, 16] on icon at bounding box center [22, 16] width 13 height 9
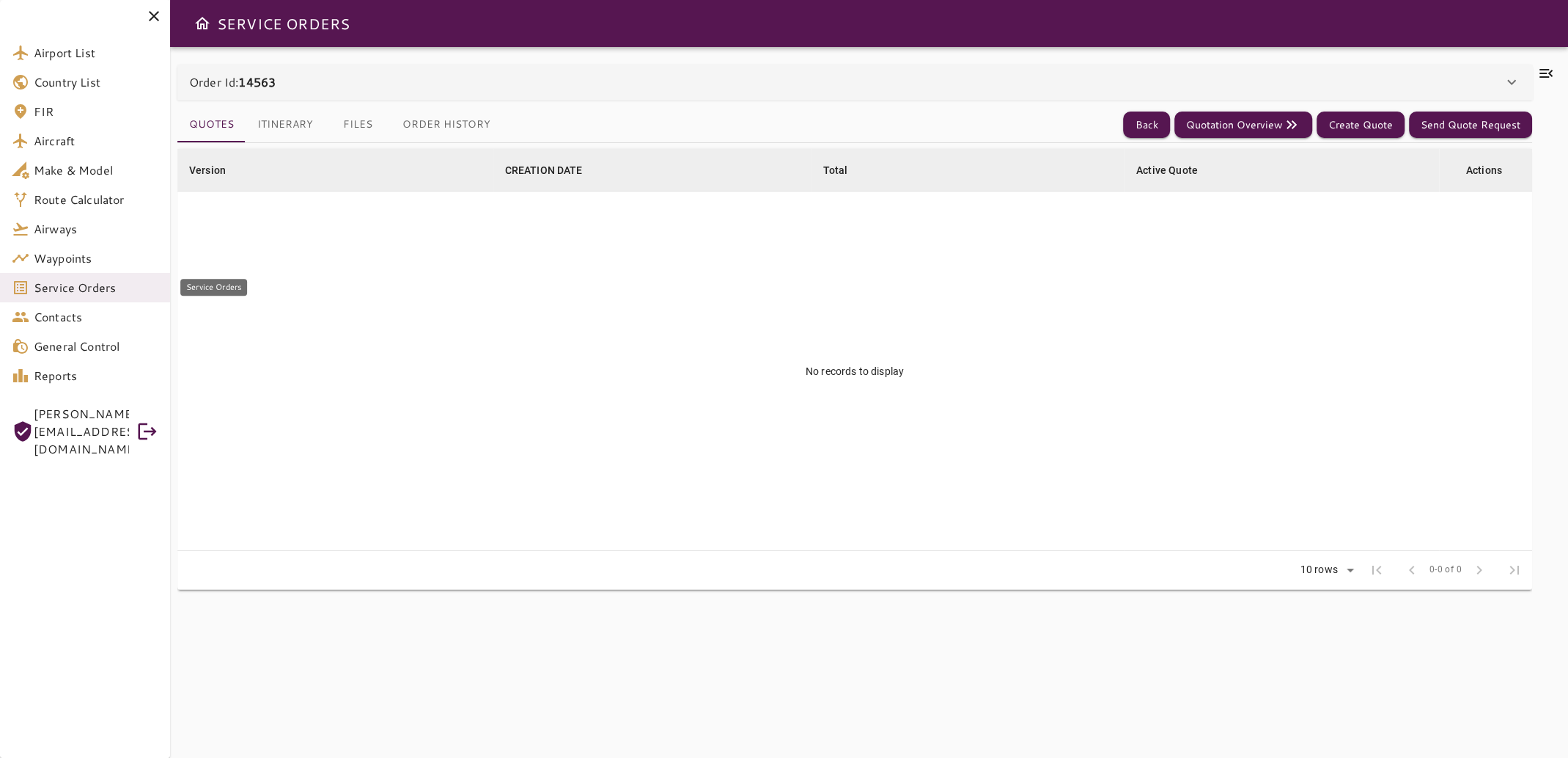
click at [70, 292] on span "Service Orders" at bounding box center [95, 287] width 124 height 18
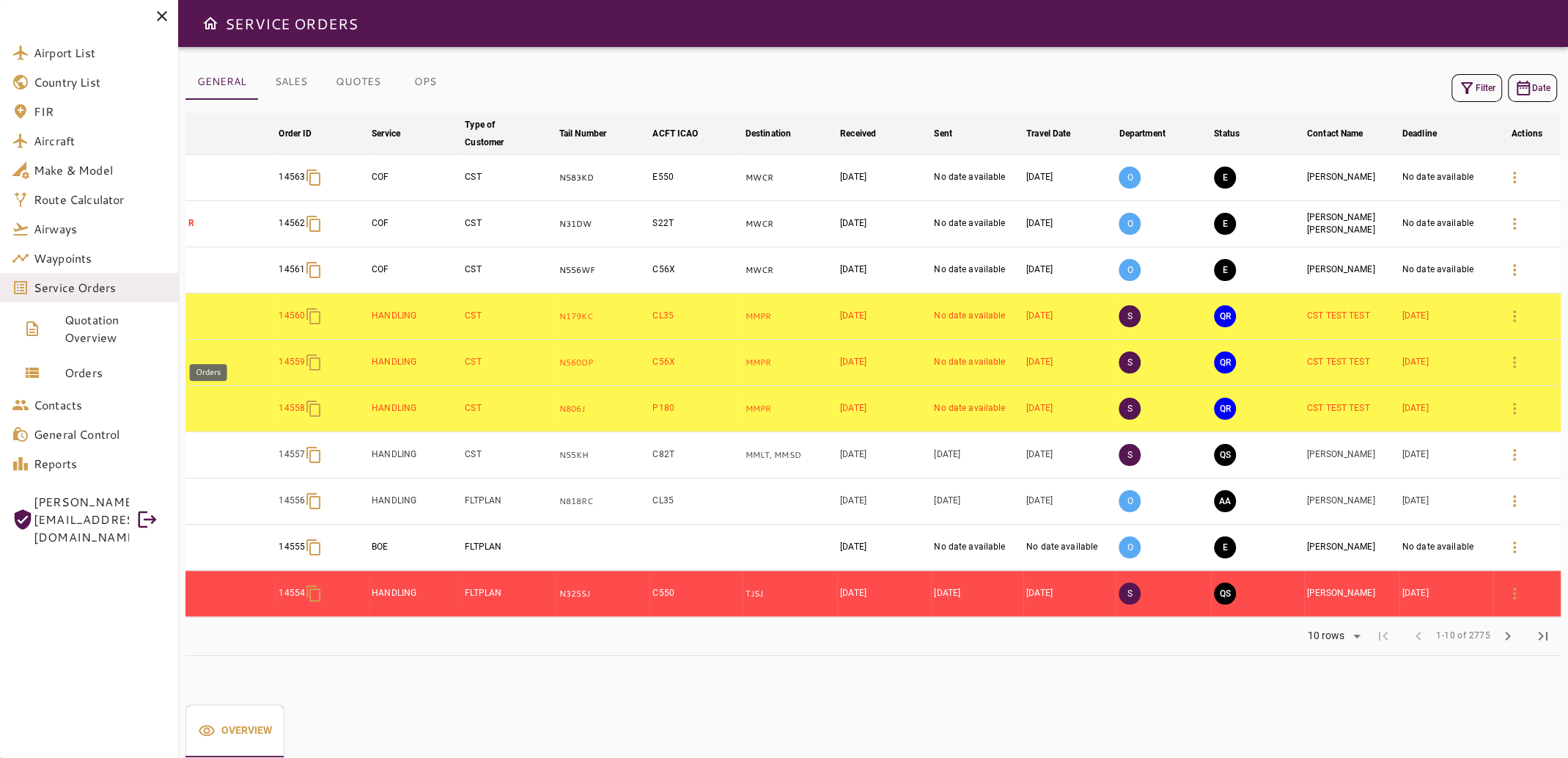
click at [74, 375] on span "Orders" at bounding box center [115, 373] width 102 height 18
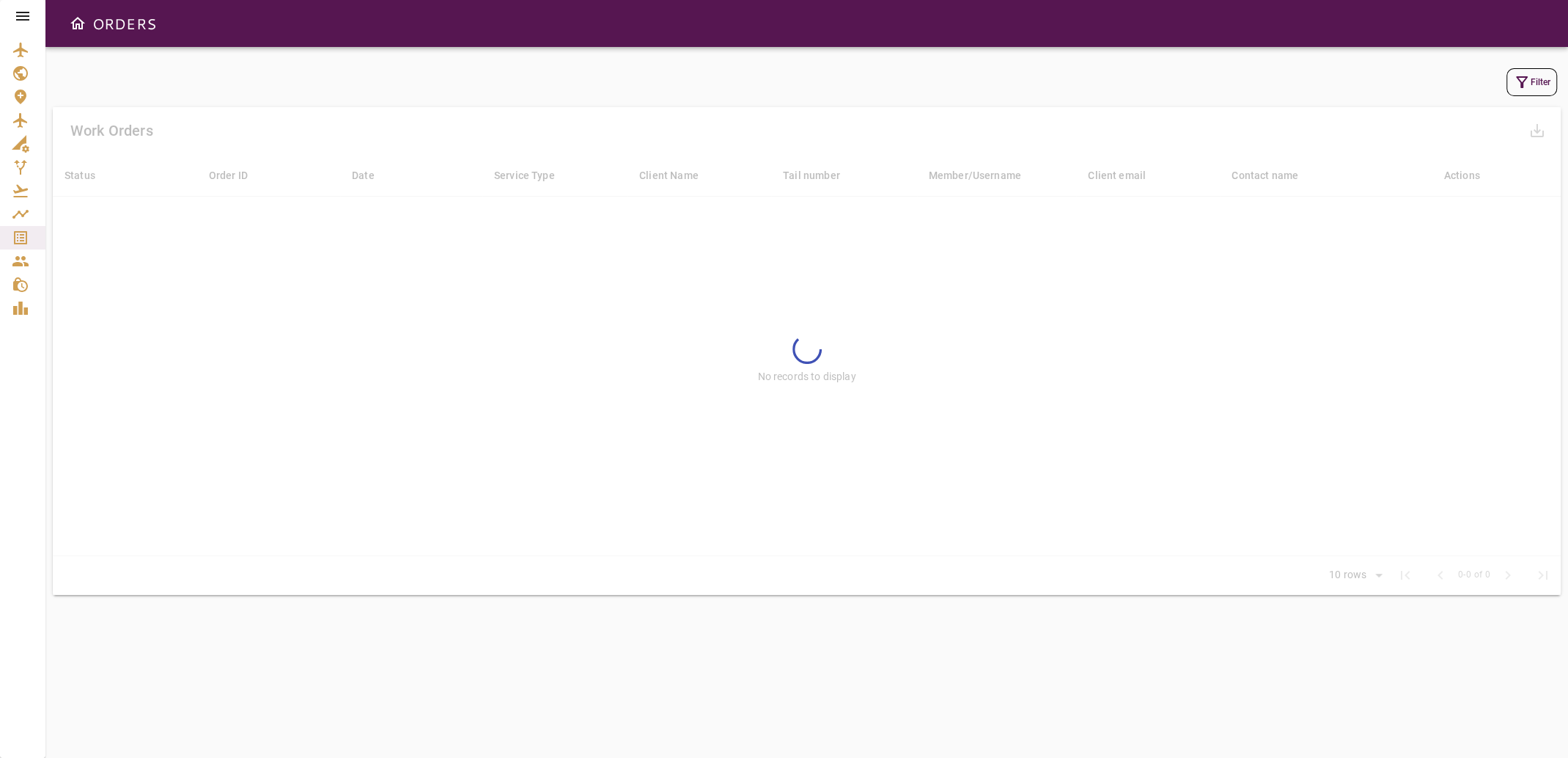
click at [1522, 81] on icon "button" at bounding box center [1521, 82] width 11 height 11
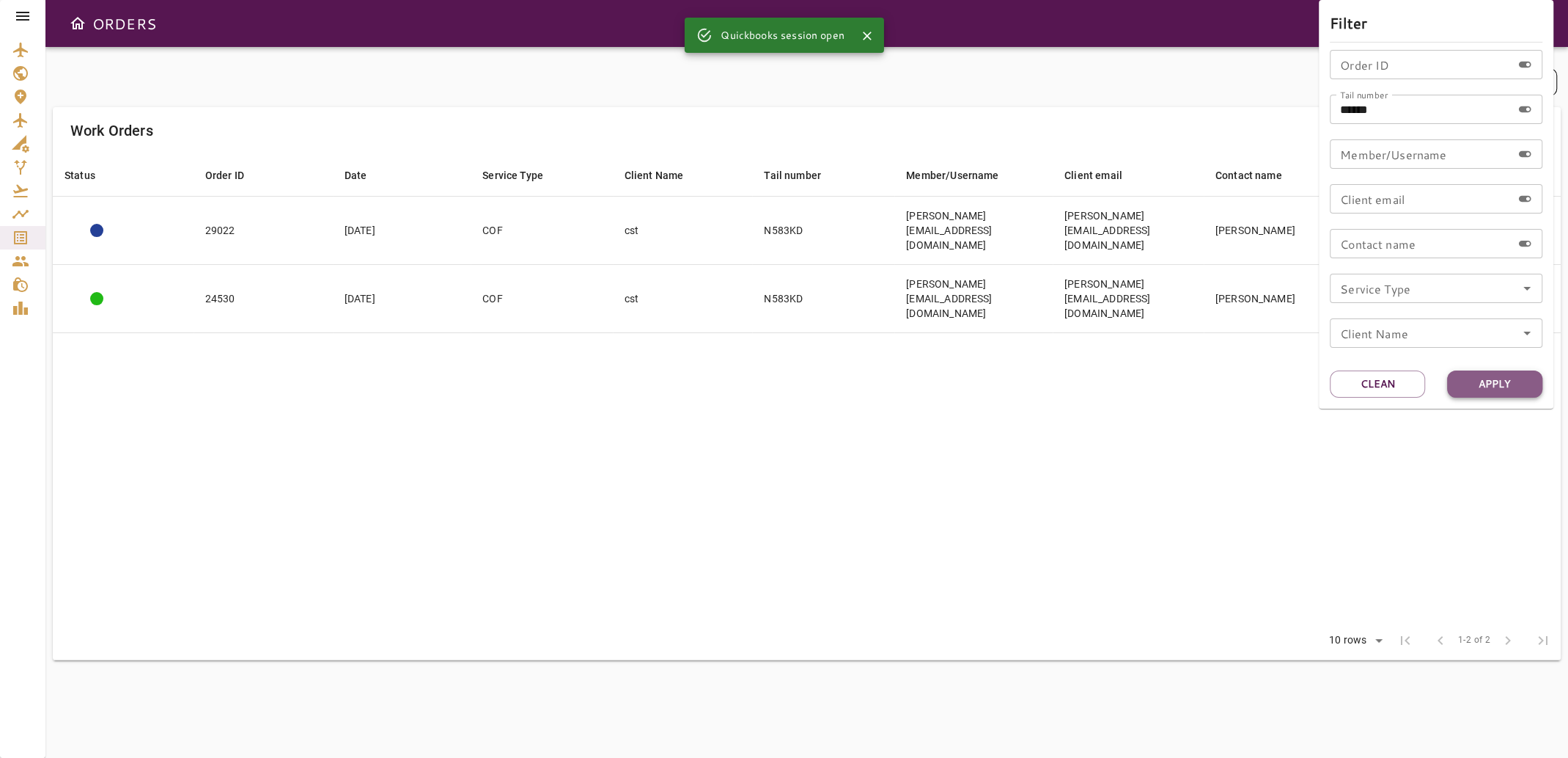
click at [1492, 383] on button "Apply" at bounding box center [1495, 383] width 95 height 27
click at [1203, 422] on div at bounding box center [784, 379] width 1568 height 758
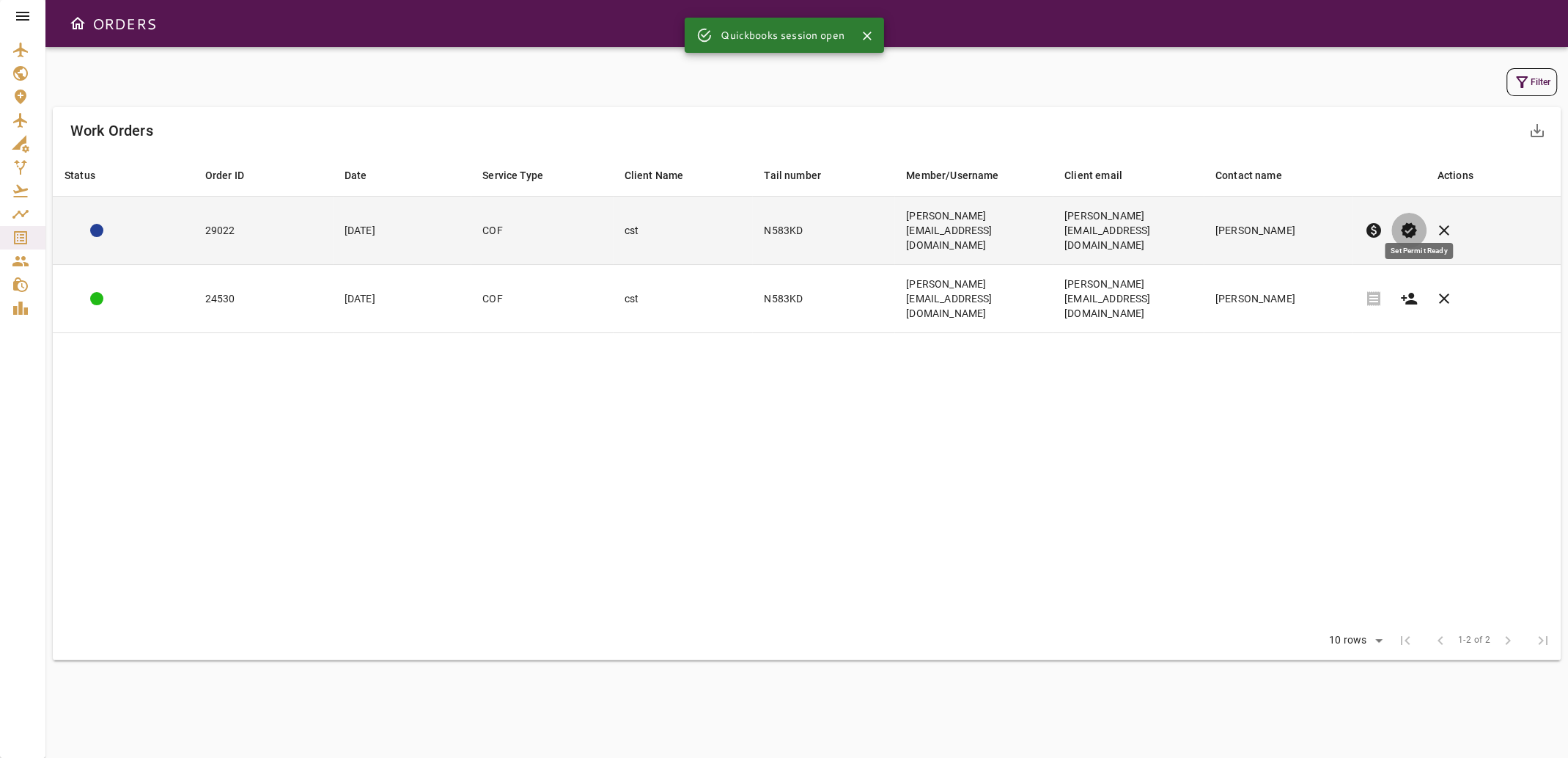
click at [1417, 221] on span "verified" at bounding box center [1409, 230] width 18 height 18
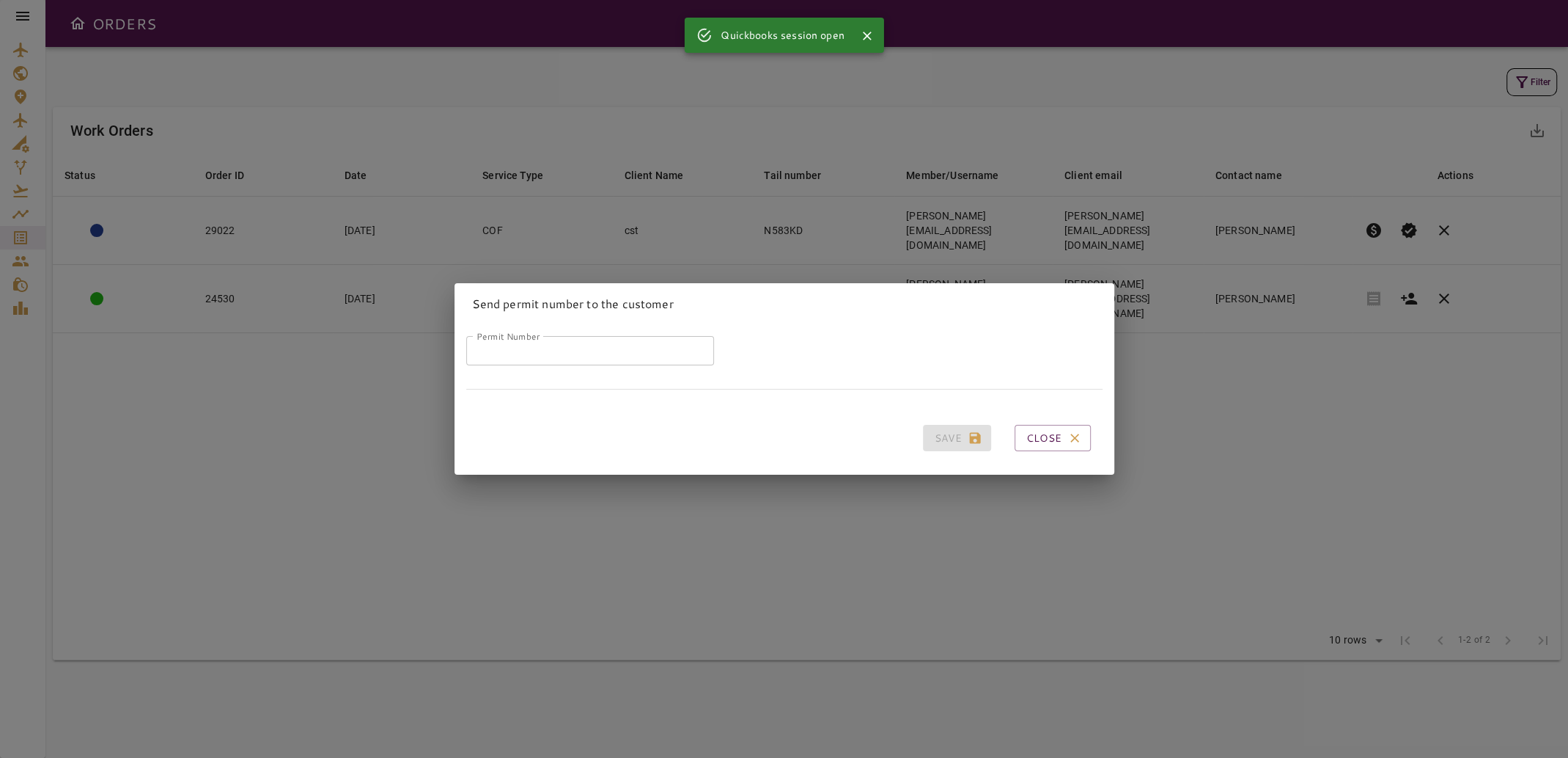
click at [592, 360] on input "Permit Number" at bounding box center [589, 350] width 248 height 29
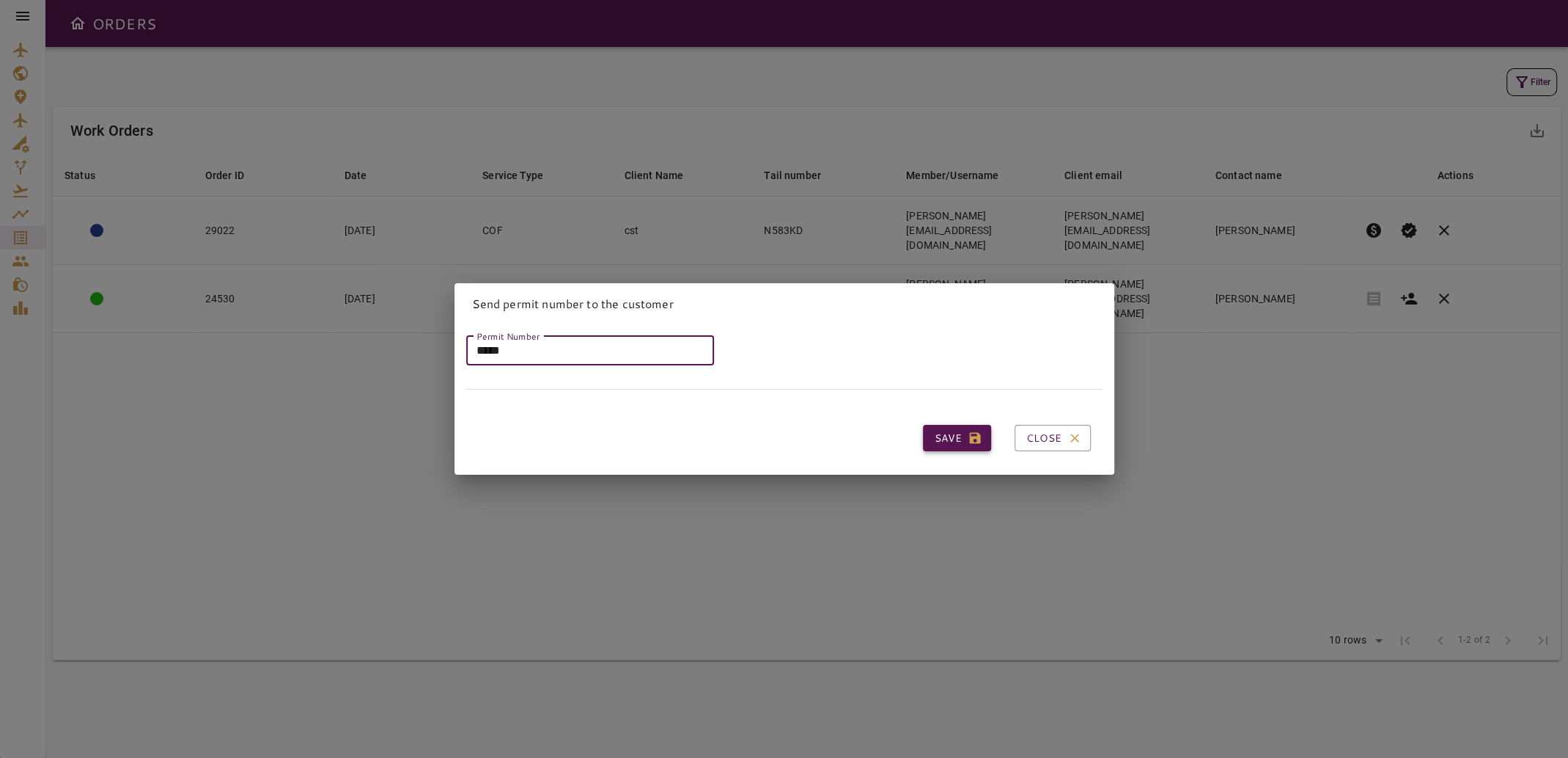
type input "*****"
click at [933, 432] on button "Save" at bounding box center [957, 438] width 68 height 27
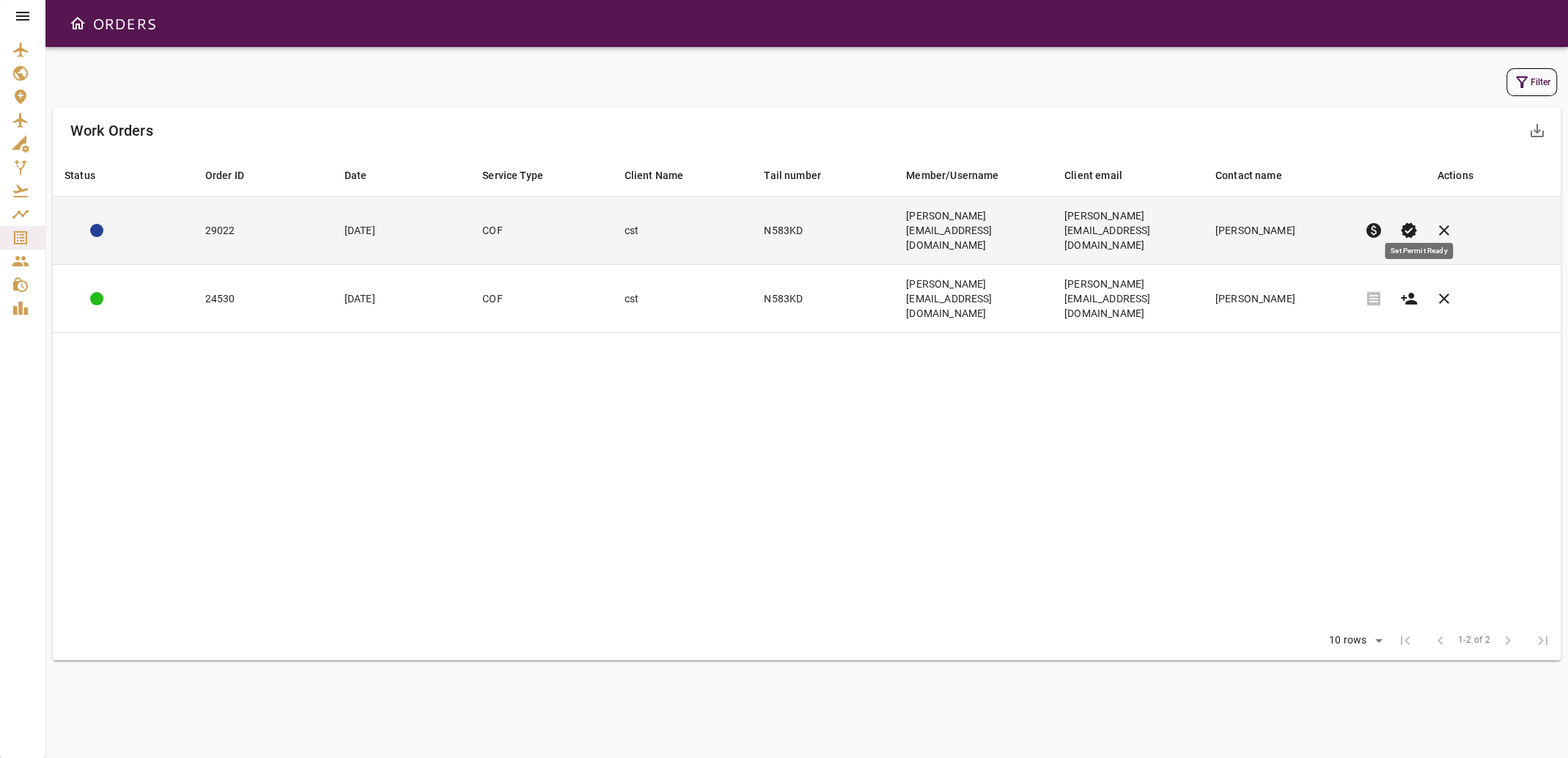
click at [1417, 221] on span "verified" at bounding box center [1409, 230] width 18 height 18
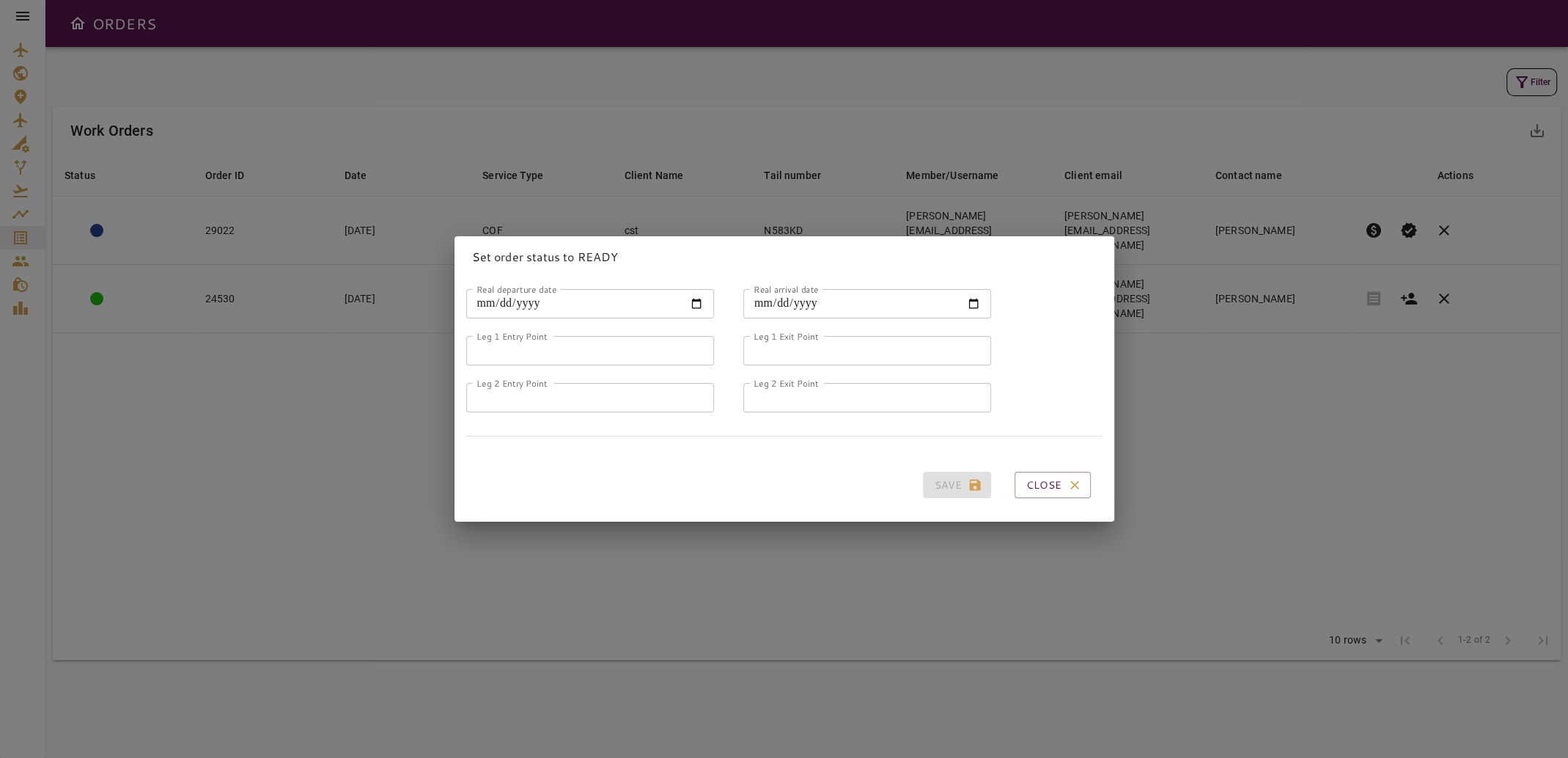
click at [1262, 414] on div "Set order status to READY Real departure date Real departure date Real arrival …" at bounding box center [784, 379] width 1568 height 758
click at [1178, 494] on div "Set order status to READY Real departure date Real departure date Real arrival …" at bounding box center [784, 379] width 1568 height 758
click at [1051, 481] on button "Close" at bounding box center [1053, 485] width 77 height 27
